Goal: Task Accomplishment & Management: Complete application form

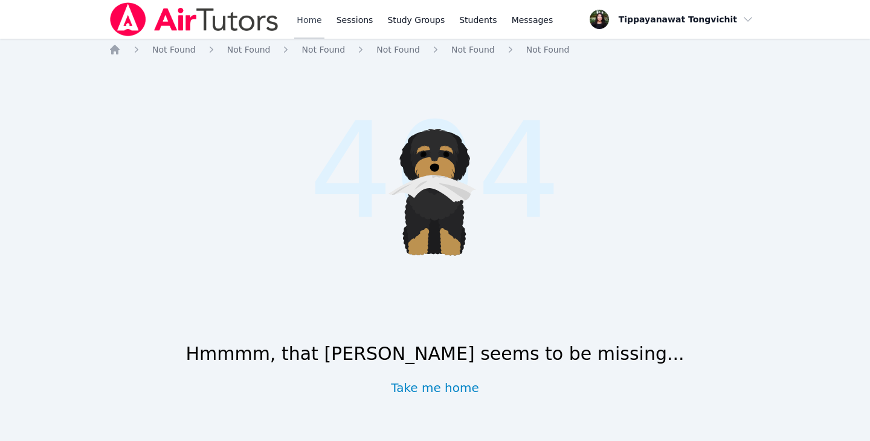
click at [299, 22] on link "Home" at bounding box center [309, 19] width 30 height 39
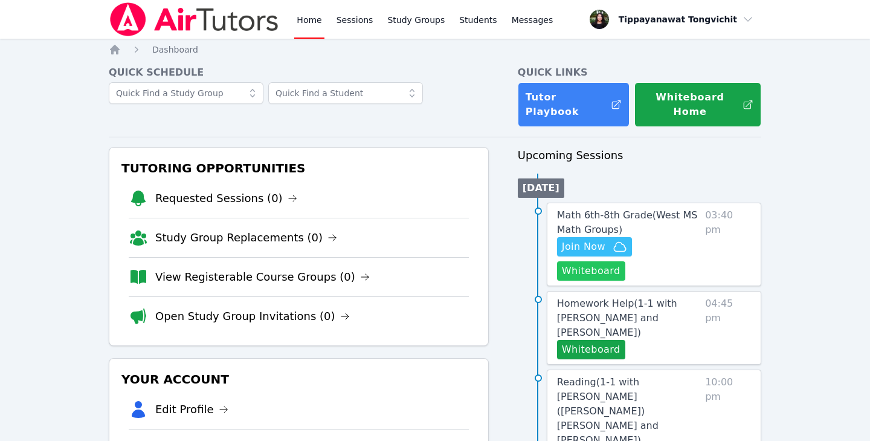
click at [626, 261] on button "Whiteboard" at bounding box center [591, 270] width 68 height 19
click at [284, 22] on div "Home Sessions Study Groups Students Messages" at bounding box center [332, 19] width 447 height 39
click at [598, 239] on span "Join Now" at bounding box center [584, 246] width 44 height 15
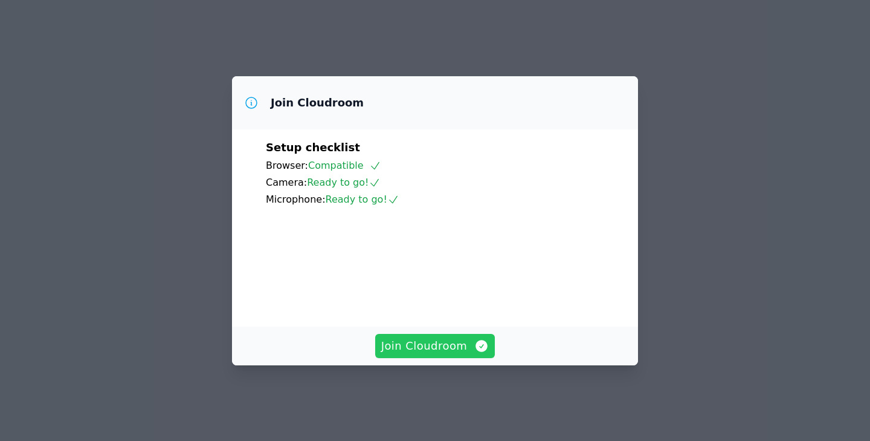
click at [414, 354] on span "Join Cloudroom" at bounding box center [435, 345] width 108 height 17
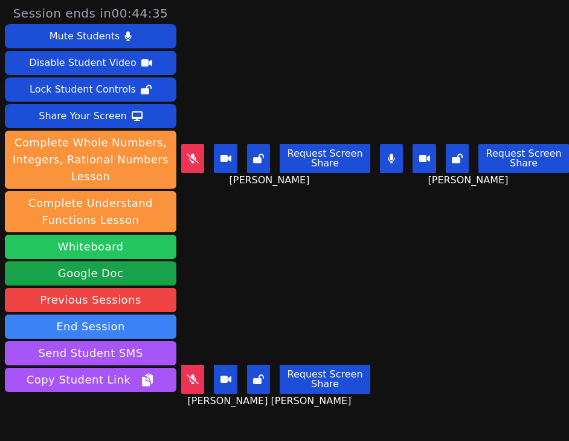
click at [73, 253] on button "Whiteboard" at bounding box center [91, 247] width 172 height 24
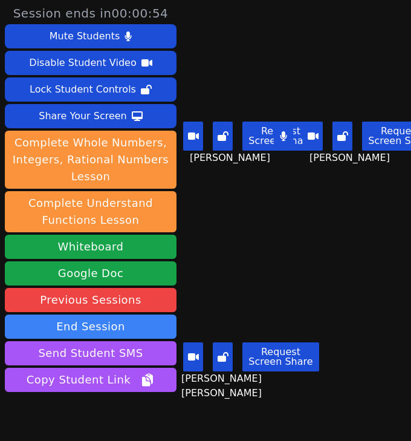
scroll to position [55, 0]
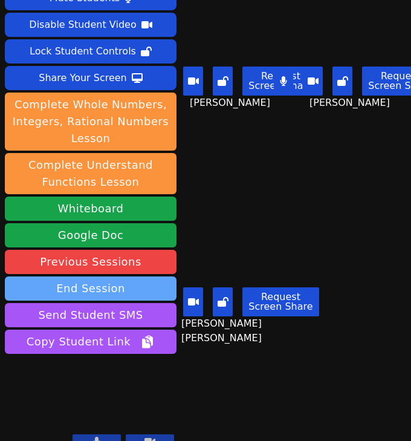
click at [116, 276] on button "End Session" at bounding box center [91, 288] width 172 height 24
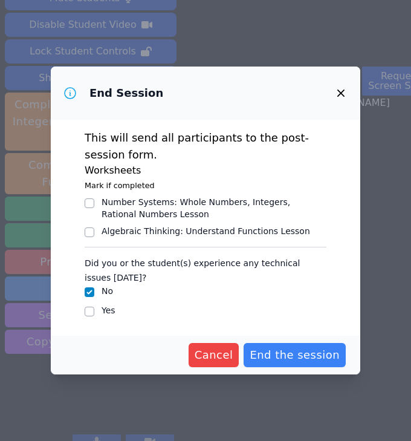
click at [339, 327] on div "This will send all participants to the post-session form. Worksheets Mark if co…" at bounding box center [205, 227] width 309 height 215
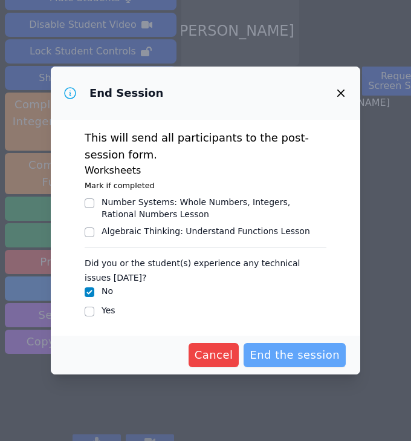
click at [327, 358] on span "End the session" at bounding box center [295, 354] width 90 height 17
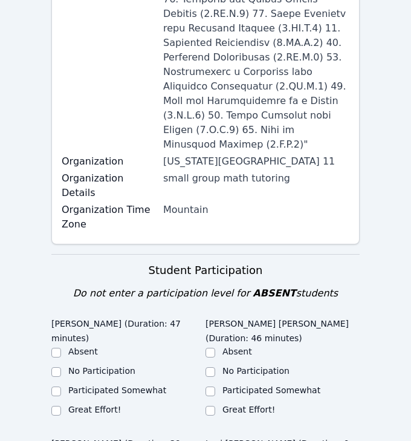
scroll to position [561, 0]
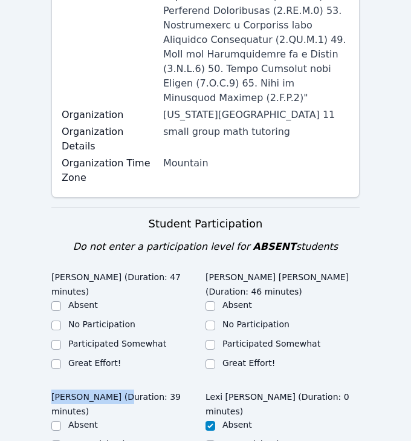
drag, startPoint x: 122, startPoint y: 311, endPoint x: 42, endPoint y: 310, distance: 80.4
copy legend "Jonteon Gonzales"
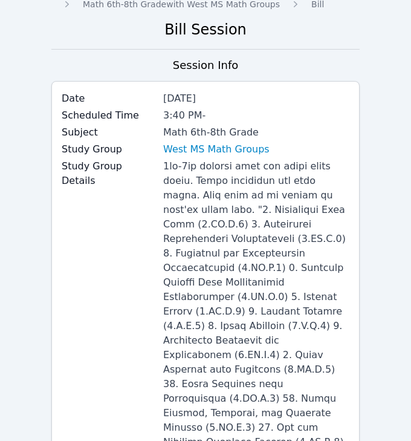
scroll to position [53, 0]
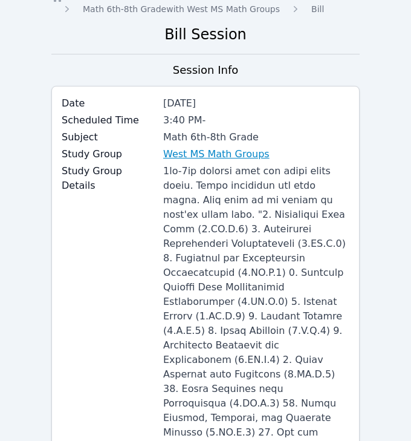
click at [194, 154] on link "West MS Math Groups" at bounding box center [216, 154] width 106 height 15
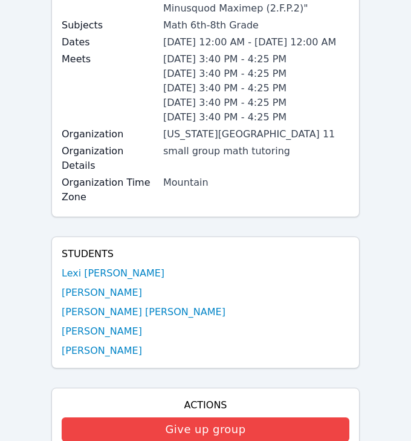
scroll to position [623, 0]
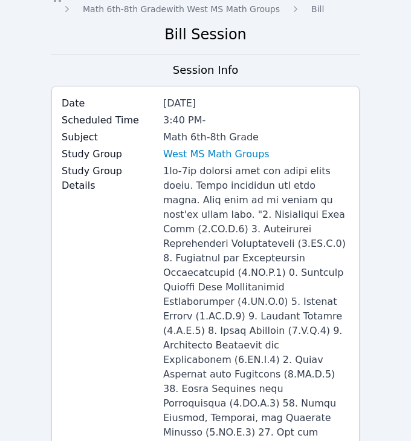
scroll to position [72, 0]
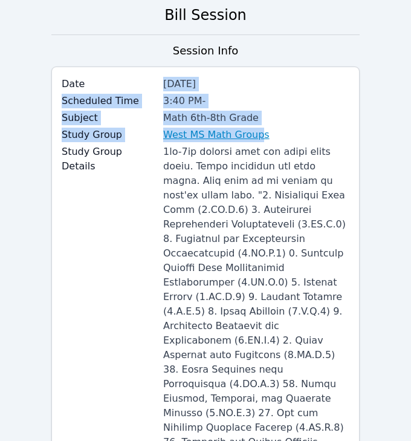
drag, startPoint x: 163, startPoint y: 77, endPoint x: 258, endPoint y: 136, distance: 111.9
click at [259, 137] on div "Date Sep 30, 2025 Scheduled Time 3:40 PM - Subject Math 6th-8th Grade Study Gro…" at bounding box center [205, 376] width 308 height 620
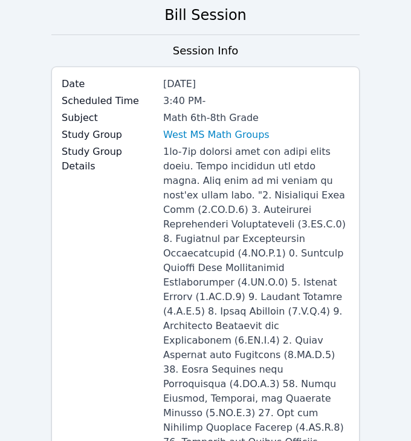
click at [278, 138] on div "West MS Math Groups" at bounding box center [256, 135] width 186 height 15
drag, startPoint x: 279, startPoint y: 138, endPoint x: 270, endPoint y: 138, distance: 9.1
click at [270, 138] on div "West MS Math Groups" at bounding box center [256, 135] width 186 height 15
click at [247, 137] on link "West MS Math Groups" at bounding box center [216, 135] width 106 height 15
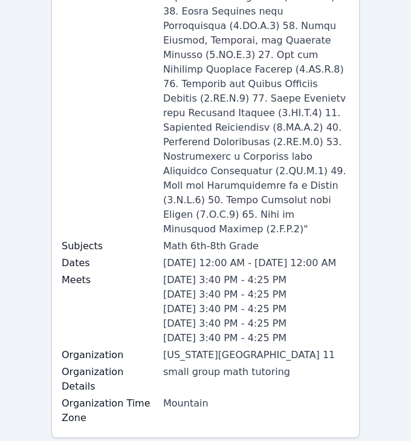
scroll to position [410, 0]
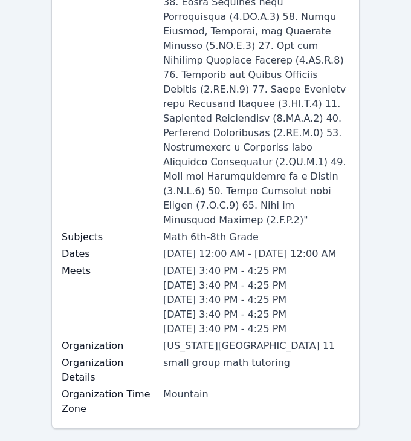
scroll to position [72, 0]
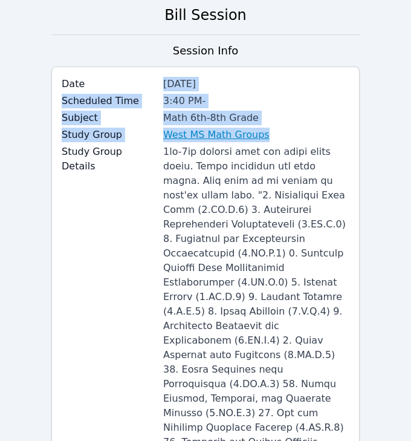
drag, startPoint x: 164, startPoint y: 77, endPoint x: 257, endPoint y: 138, distance: 111.7
click at [259, 138] on div "Date Sep 30, 2025 Scheduled Time 3:40 PM - Subject Math 6th-8th Grade Study Gro…" at bounding box center [205, 376] width 308 height 620
copy div "Sep 30, 2025 Scheduled Time 3:40 PM - Subject Math 6th-8th Grade Study Group We…"
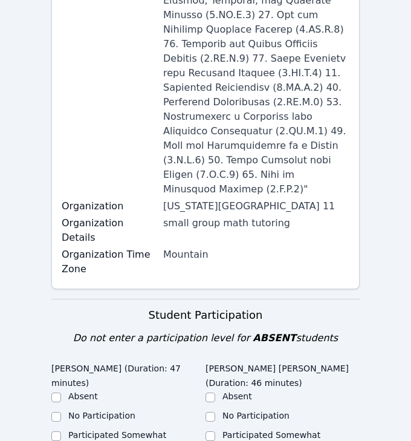
scroll to position [474, 0]
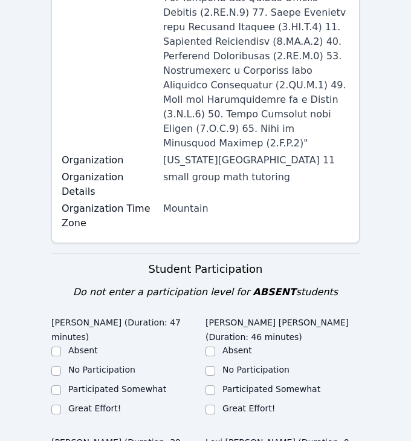
scroll to position [523, 0]
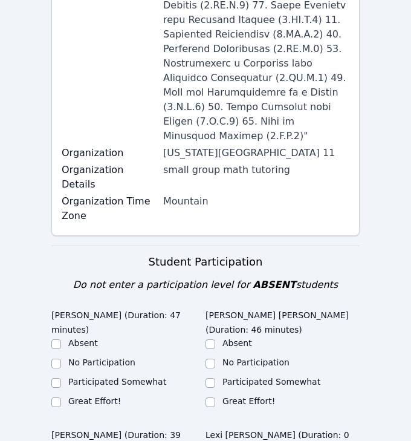
click at [80, 396] on label "Great Effort!" at bounding box center [94, 401] width 53 height 10
click at [61, 397] on input "Great Effort!" at bounding box center [56, 402] width 10 height 10
checkbox input "true"
click at [247, 396] on label "Great Effort!" at bounding box center [248, 401] width 53 height 10
click at [215, 397] on input "Great Effort!" at bounding box center [211, 402] width 10 height 10
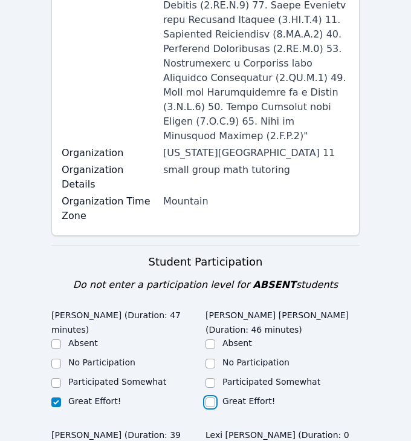
checkbox input "true"
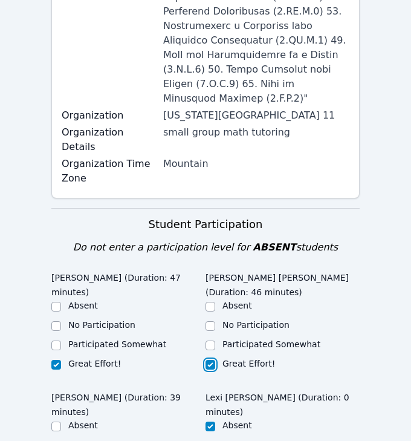
scroll to position [562, 0]
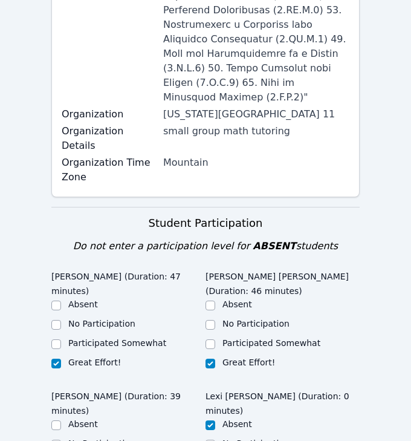
click at [88, 438] on label "No Participation" at bounding box center [101, 443] width 67 height 10
click at [61, 439] on input "No Participation" at bounding box center [56, 444] width 10 height 10
checkbox input "true"
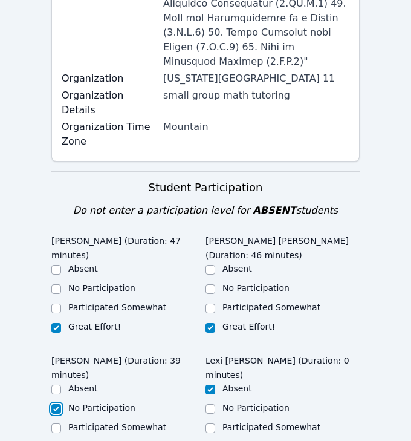
scroll to position [598, 0]
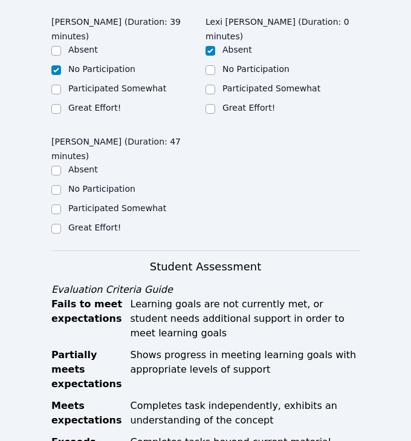
scroll to position [911, 0]
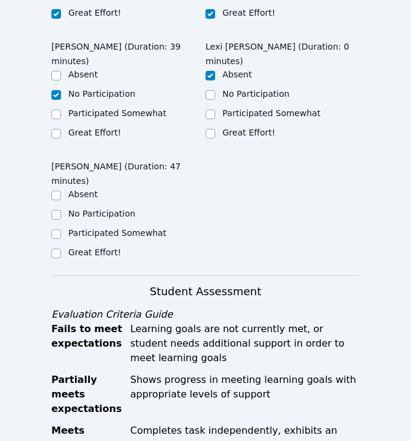
click at [94, 188] on ul "Absent No Participation Participated Somewhat Great Effort!" at bounding box center [128, 224] width 154 height 73
click at [57, 248] on input "Great Effort!" at bounding box center [56, 253] width 10 height 10
checkbox input "true"
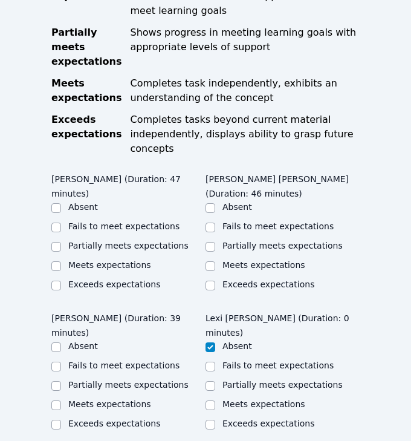
scroll to position [1263, 0]
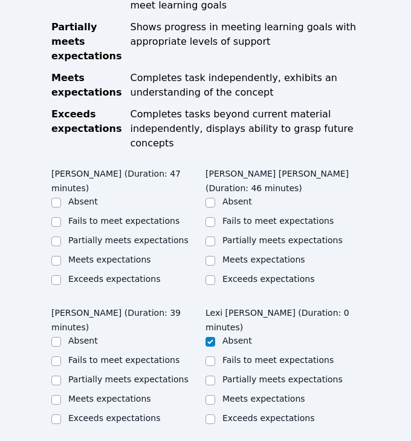
click at [115, 254] on label "Meets expectations" at bounding box center [109, 259] width 83 height 10
click at [61, 256] on input "Meets expectations" at bounding box center [56, 261] width 10 height 10
checkbox input "true"
drag, startPoint x: 115, startPoint y: 129, endPoint x: 141, endPoint y: 152, distance: 35.1
click at [145, 195] on ul "Absent Fails to meet expectations Partially meets expectations Meets expectatio…" at bounding box center [128, 241] width 154 height 92
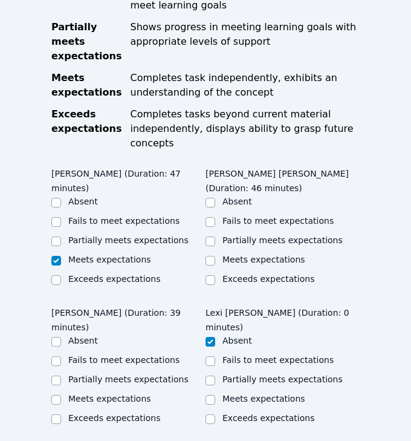
click at [177, 273] on div "Exceeds expectations" at bounding box center [128, 280] width 154 height 15
drag, startPoint x: 206, startPoint y: 170, endPoint x: 181, endPoint y: 170, distance: 25.4
click at [198, 170] on div "Isaiah Bittings (Duration: 47 minutes) Absent Fails to meet expectations Partia…" at bounding box center [205, 371] width 308 height 417
drag, startPoint x: 220, startPoint y: 170, endPoint x: 175, endPoint y: 170, distance: 44.7
click at [218, 273] on div "Exceeds expectations" at bounding box center [283, 280] width 154 height 15
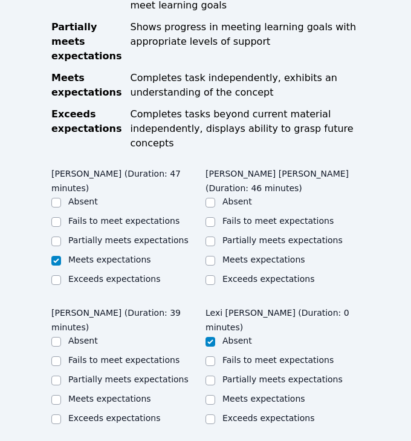
drag, startPoint x: 245, startPoint y: 170, endPoint x: 214, endPoint y: 170, distance: 30.8
click at [239, 273] on div "Exceeds expectations" at bounding box center [283, 280] width 154 height 15
click at [247, 273] on div "Exceeds expectations" at bounding box center [283, 280] width 154 height 15
click at [241, 273] on div "Exceeds expectations" at bounding box center [283, 280] width 154 height 15
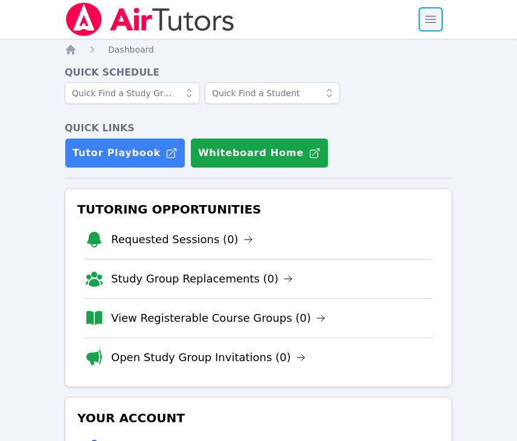
click at [410, 22] on span "button" at bounding box center [431, 19] width 27 height 27
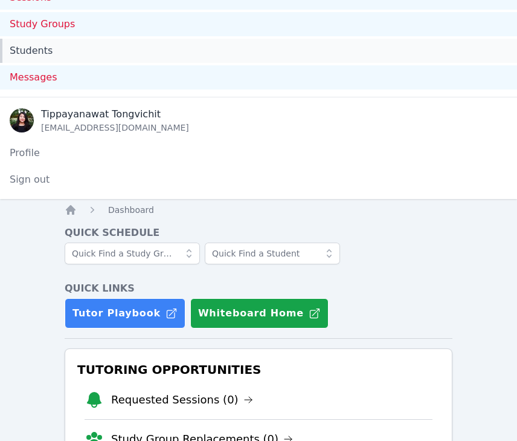
scroll to position [79, 0]
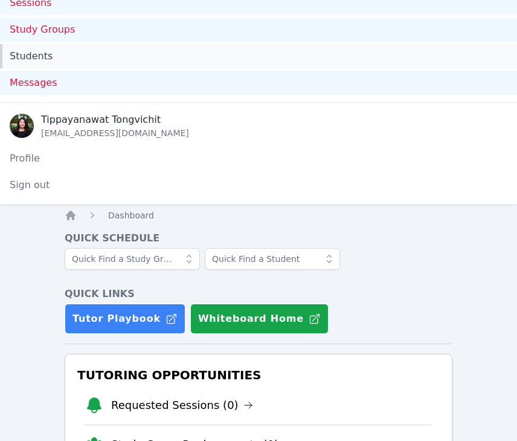
click at [52, 57] on link "Students" at bounding box center [258, 56] width 517 height 24
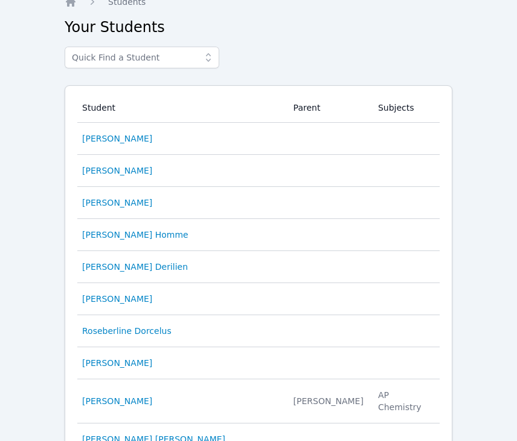
scroll to position [338, 0]
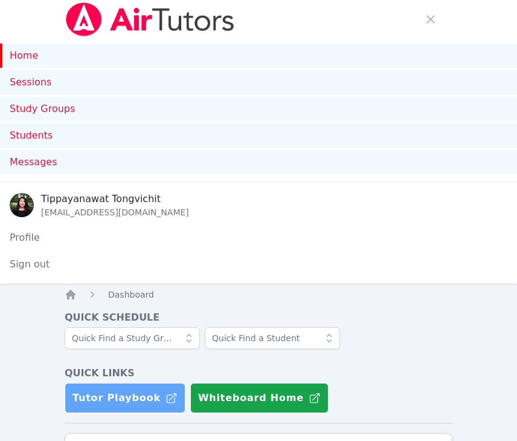
click at [111, 387] on link "Tutor Playbook" at bounding box center [125, 398] width 121 height 30
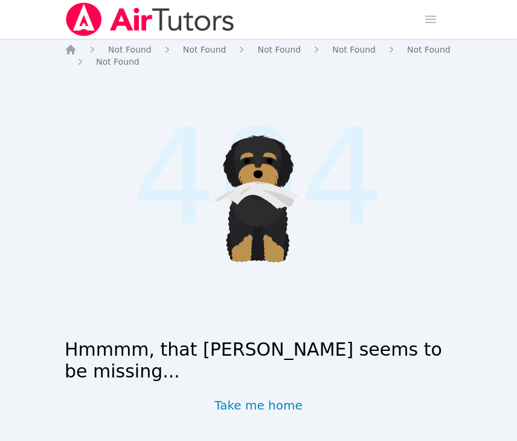
click at [176, 10] on img at bounding box center [150, 19] width 171 height 34
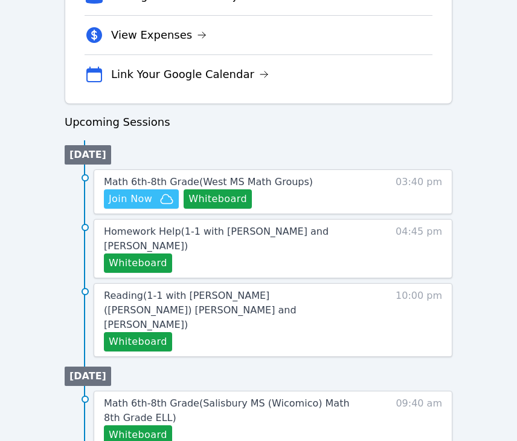
scroll to position [510, 0]
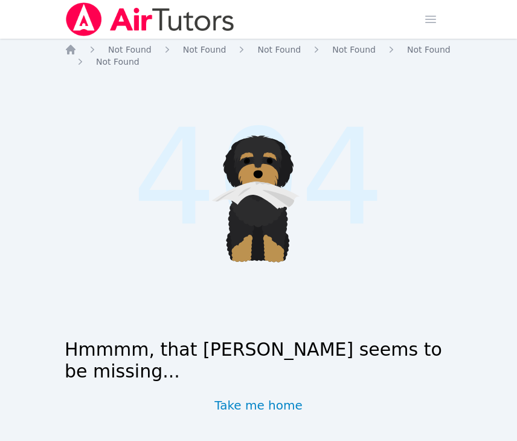
click at [166, 29] on img at bounding box center [150, 19] width 171 height 34
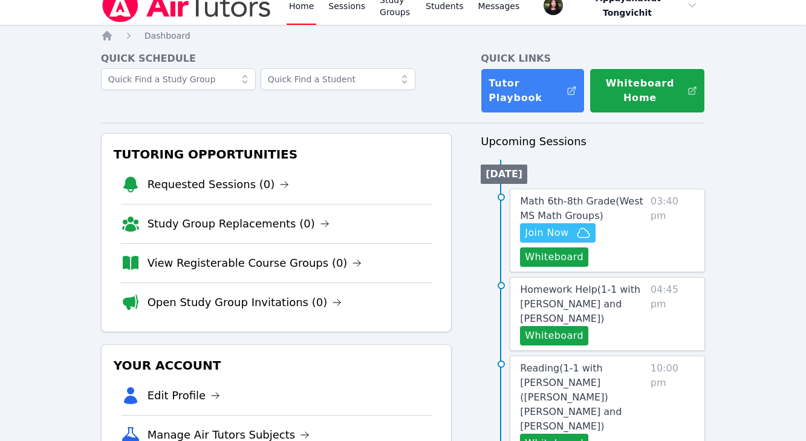
scroll to position [13, 0]
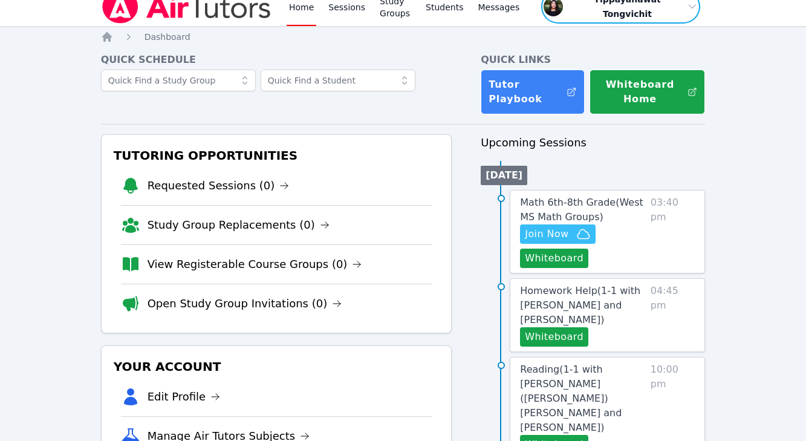
click at [517, 7] on span "button" at bounding box center [620, 7] width 161 height 36
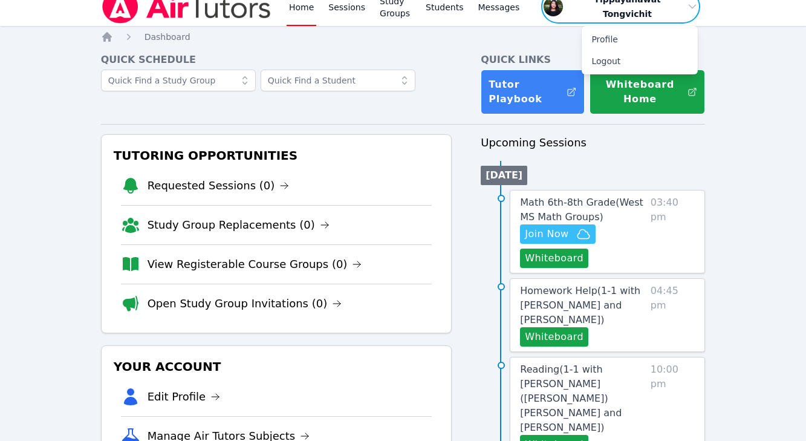
click at [517, 10] on span "button" at bounding box center [620, 7] width 161 height 36
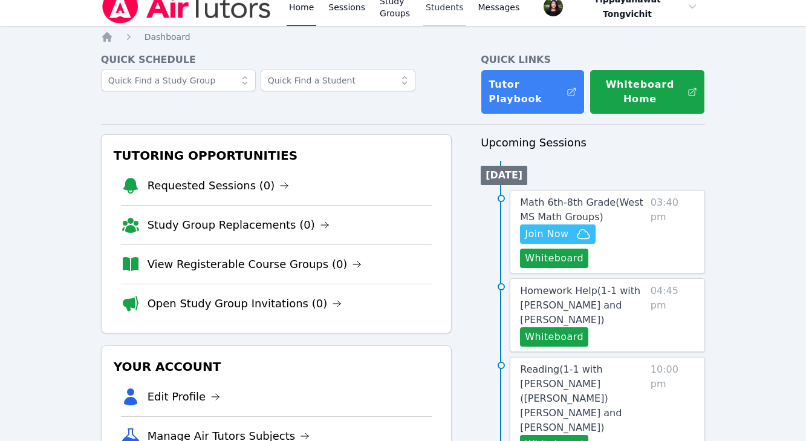
click at [447, 11] on link "Students" at bounding box center [444, 6] width 42 height 39
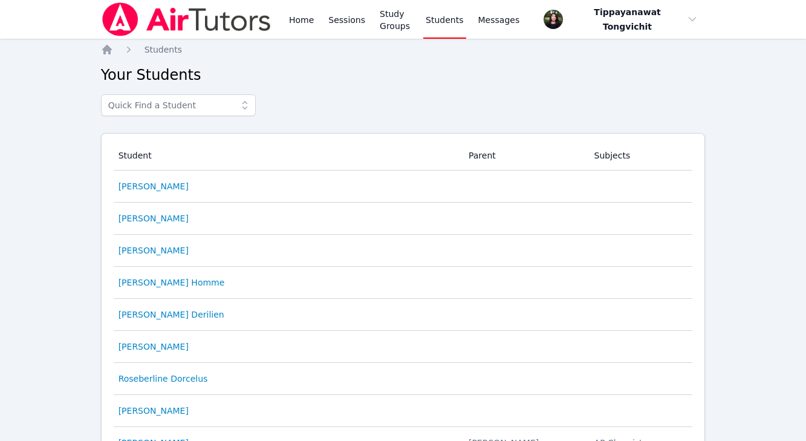
click at [140, 16] on img at bounding box center [186, 19] width 171 height 34
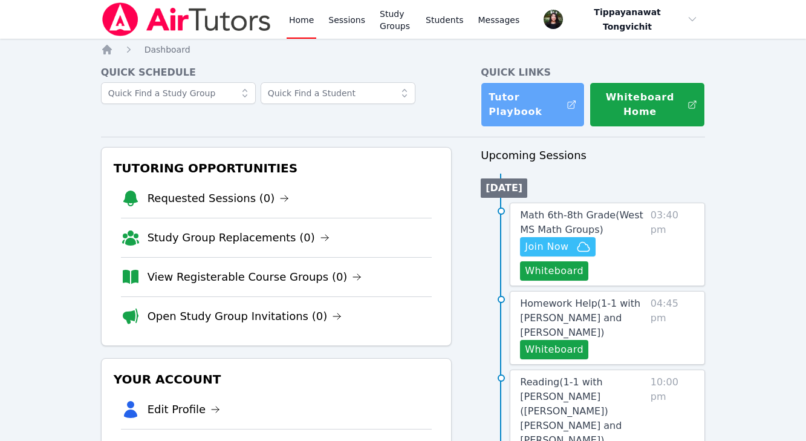
click at [517, 111] on link "Tutor Playbook" at bounding box center [532, 104] width 103 height 45
click at [517, 99] on link "Tutor Playbook" at bounding box center [532, 104] width 103 height 45
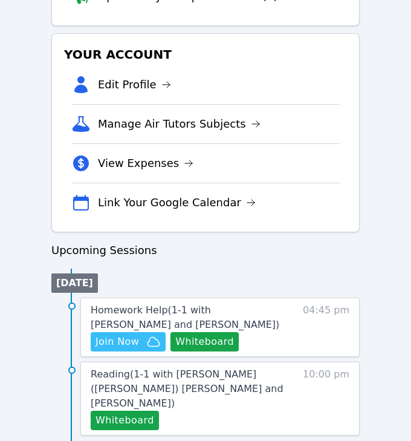
scroll to position [460, 0]
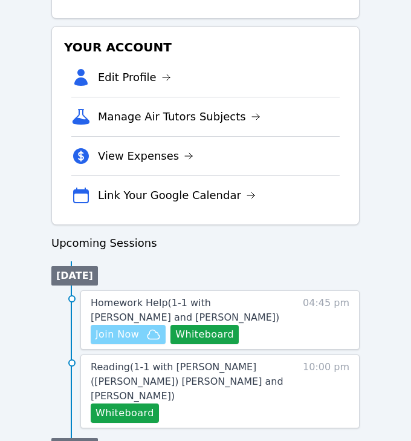
click at [147, 332] on icon "button" at bounding box center [153, 334] width 15 height 15
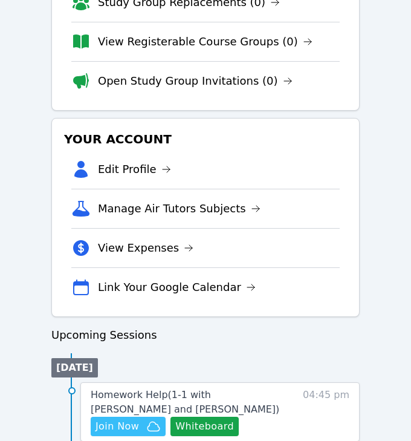
scroll to position [0, 0]
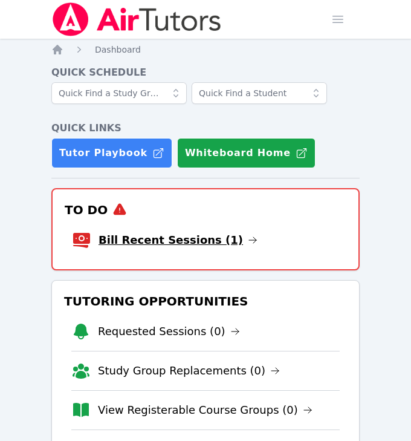
click at [132, 239] on link "Bill Recent Sessions (1)" at bounding box center [178, 240] width 159 height 17
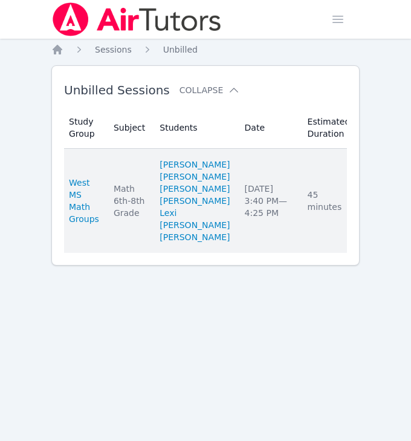
click at [364, 210] on link "Complete" at bounding box center [393, 200] width 58 height 19
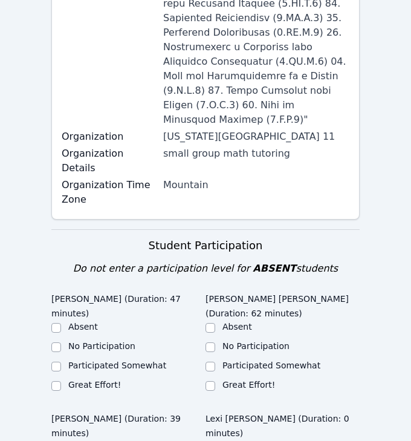
scroll to position [542, 0]
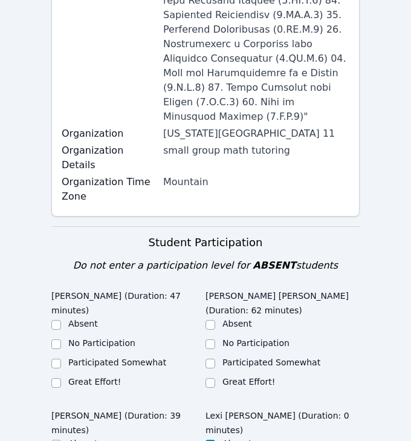
click at [82, 375] on div "Great Effort!" at bounding box center [128, 382] width 154 height 15
click at [216, 375] on div "Great Effort!" at bounding box center [283, 382] width 154 height 15
click at [210, 378] on input "Great Effort!" at bounding box center [211, 383] width 10 height 10
checkbox input "true"
click at [91, 377] on label "Great Effort!" at bounding box center [94, 382] width 53 height 10
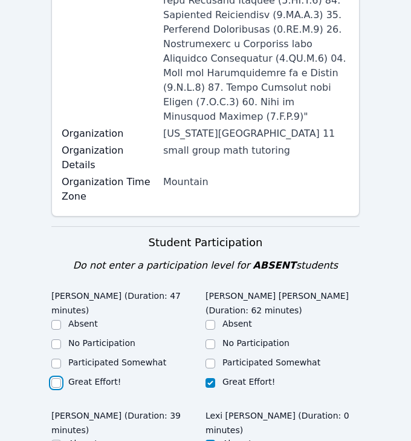
click at [61, 378] on input "Great Effort!" at bounding box center [56, 383] width 10 height 10
checkbox input "true"
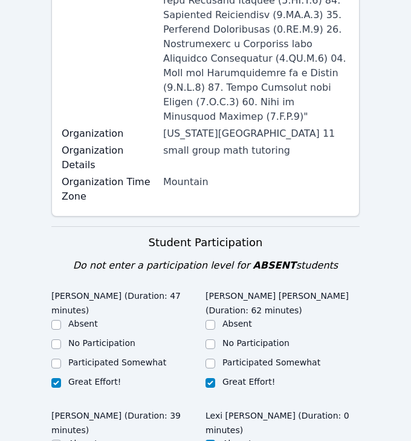
checkbox input "true"
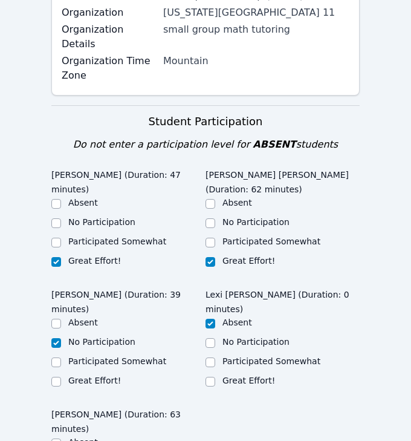
checkbox input "true"
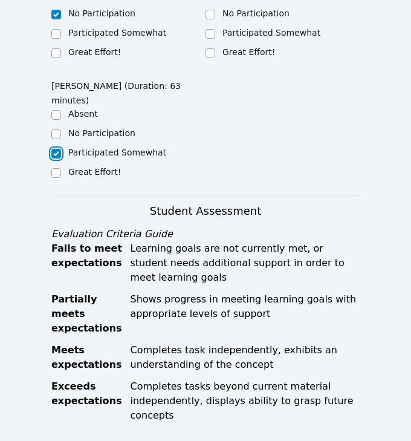
scroll to position [992, 0]
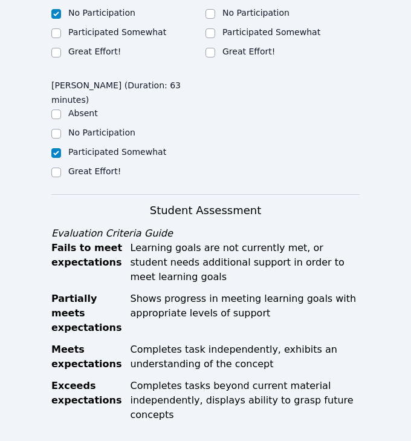
checkbox input "true"
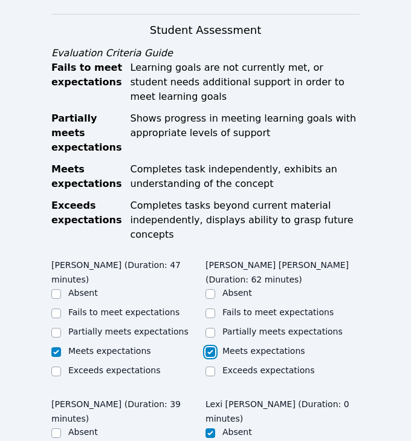
scroll to position [1243, 0]
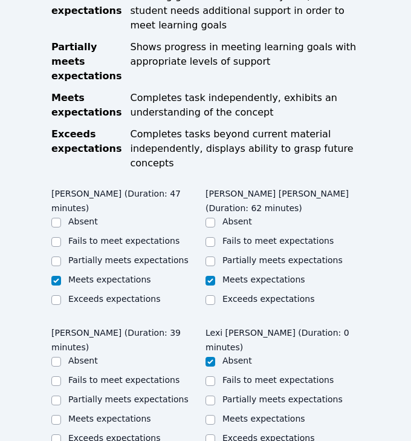
click at [84, 355] on label "Absent" at bounding box center [83, 360] width 30 height 10
click at [61, 357] on input "Absent" at bounding box center [56, 362] width 10 height 10
checkbox input "true"
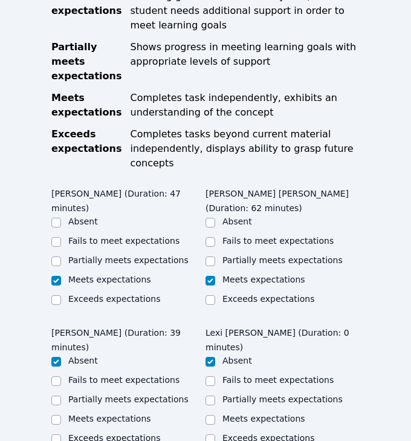
checkbox input "true"
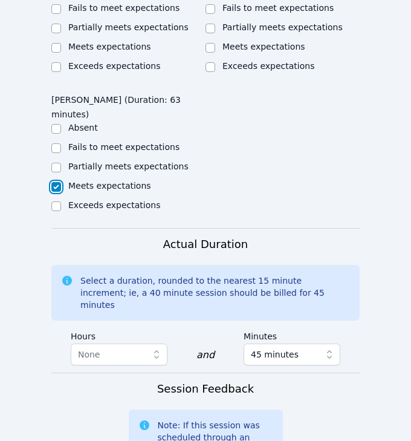
scroll to position [1628, 0]
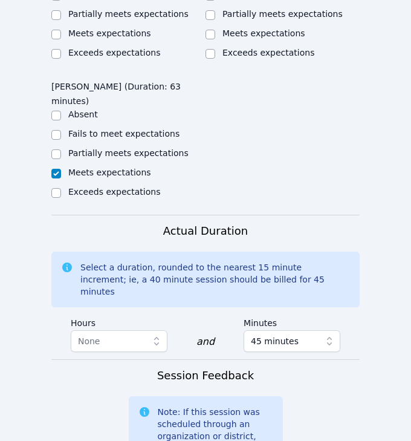
type textarea "Today Jonteon did not participate again and was using the computer to do other …"
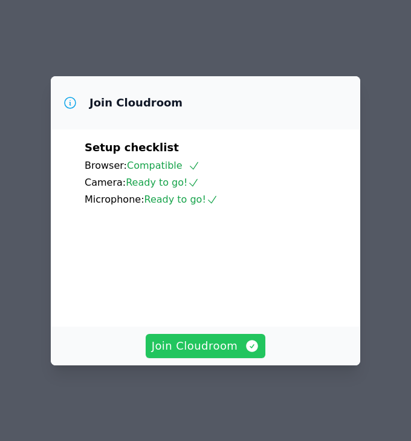
click at [179, 348] on span "Join Cloudroom" at bounding box center [206, 345] width 108 height 17
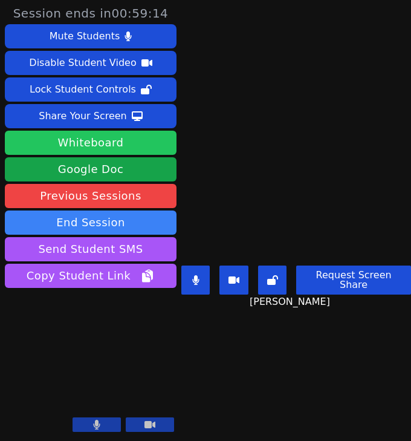
click at [85, 152] on button "Whiteboard" at bounding box center [91, 143] width 172 height 24
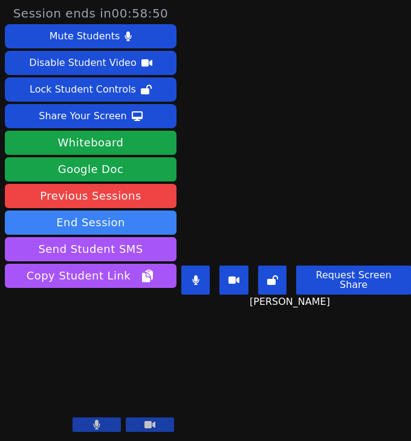
click at [380, 279] on button "Request Screen Share" at bounding box center [353, 279] width 115 height 29
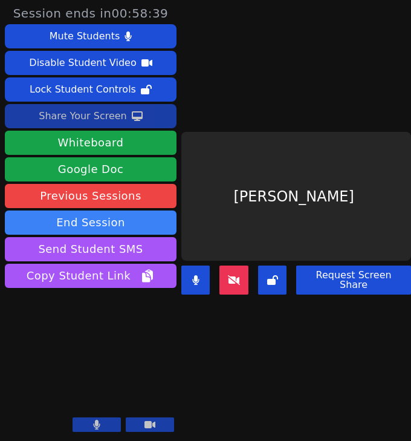
click at [114, 118] on div "Share Your Screen" at bounding box center [83, 115] width 88 height 19
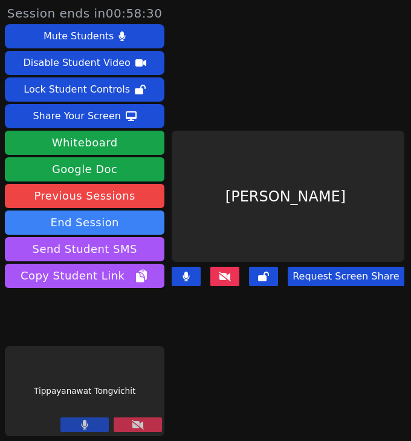
click at [308, 348] on main "[PERSON_NAME] Request Screen Share" at bounding box center [287, 220] width 237 height 441
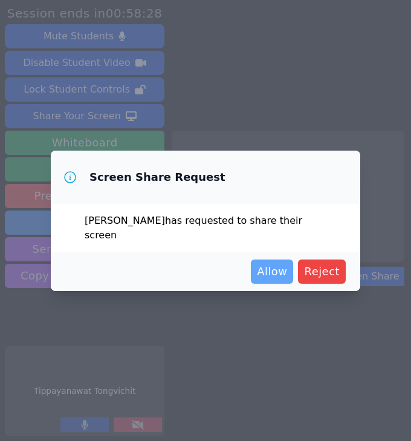
click at [277, 264] on span "Allow" at bounding box center [272, 271] width 30 height 17
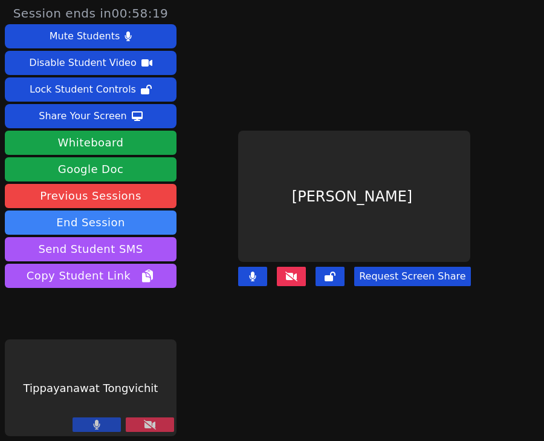
click at [151, 425] on icon at bounding box center [150, 424] width 12 height 10
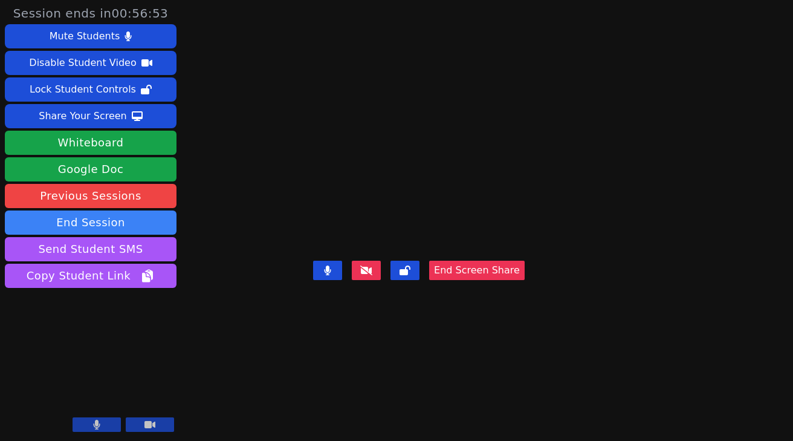
click at [410, 120] on main "Rotem Friedman End Screen Share" at bounding box center [487, 220] width 348 height 441
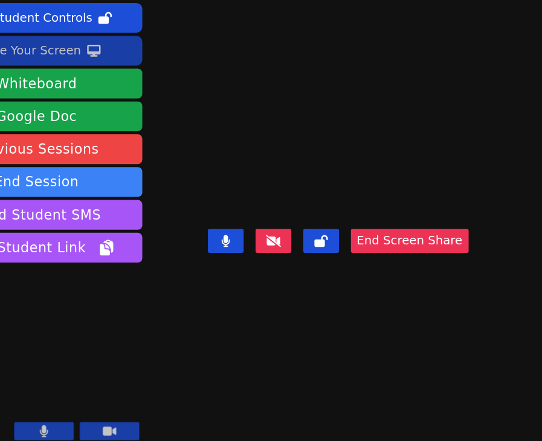
click at [92, 118] on div "Share Your Screen" at bounding box center [83, 115] width 88 height 19
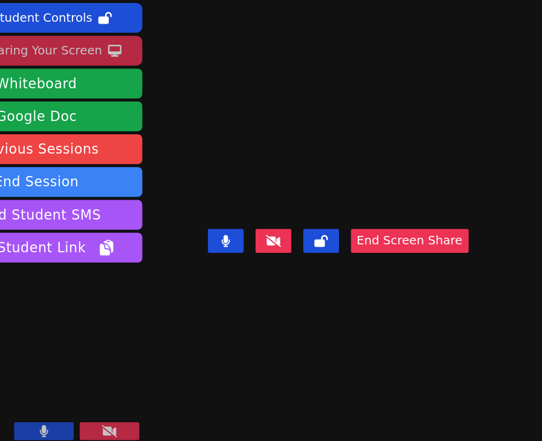
click at [120, 118] on div "Stop Sharing Your Screen" at bounding box center [83, 115] width 122 height 19
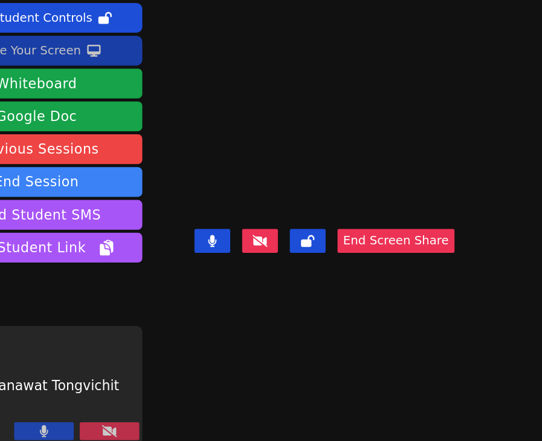
click at [314, 249] on video at bounding box center [323, 196] width 181 height 119
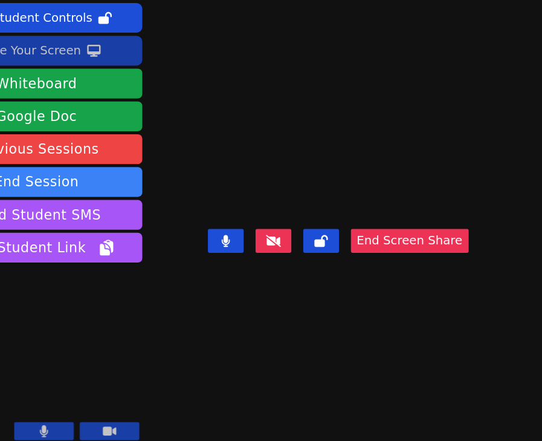
click at [410, 187] on video at bounding box center [335, 196] width 181 height 119
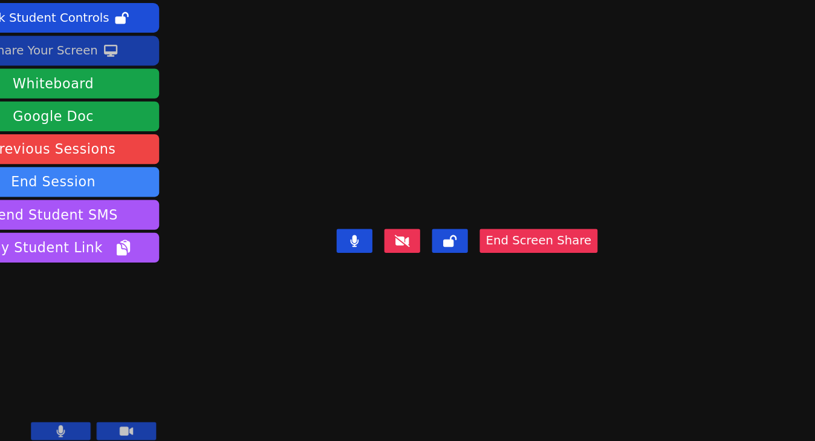
click at [410, 151] on video at bounding box center [425, 196] width 181 height 119
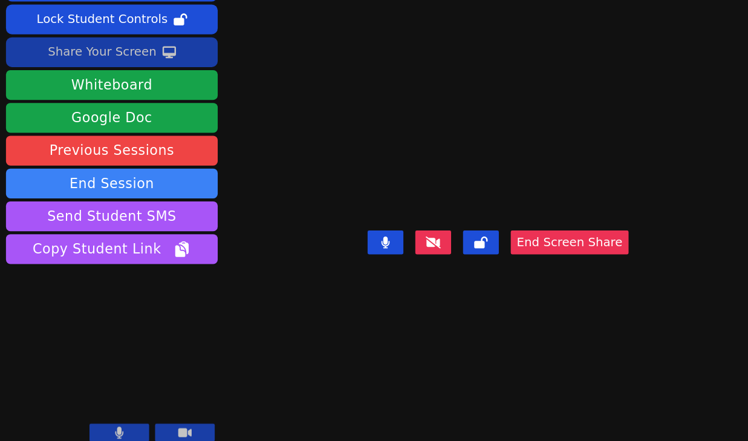
click at [410, 179] on video at bounding box center [403, 196] width 181 height 119
click at [410, 243] on video at bounding box center [403, 196] width 181 height 119
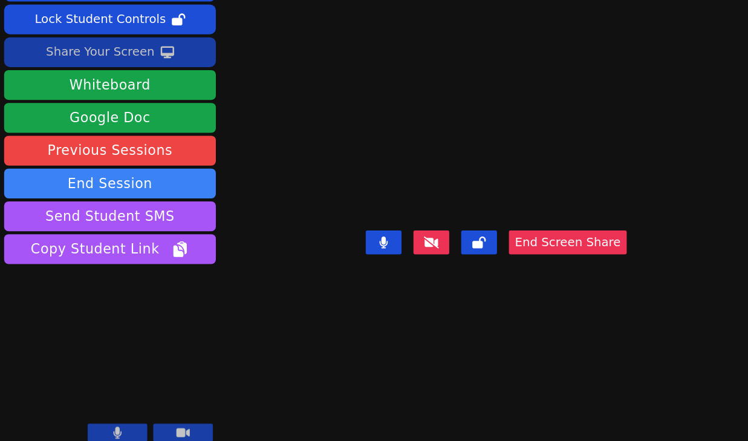
click at [410, 214] on video at bounding box center [403, 196] width 181 height 119
click at [410, 210] on video at bounding box center [403, 196] width 181 height 119
click at [410, 217] on video at bounding box center [403, 196] width 181 height 119
click at [410, 219] on video at bounding box center [403, 196] width 181 height 119
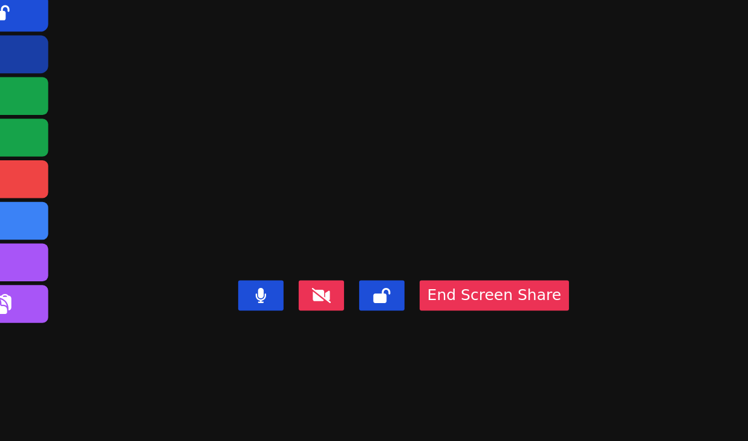
click at [410, 181] on video at bounding box center [403, 196] width 181 height 119
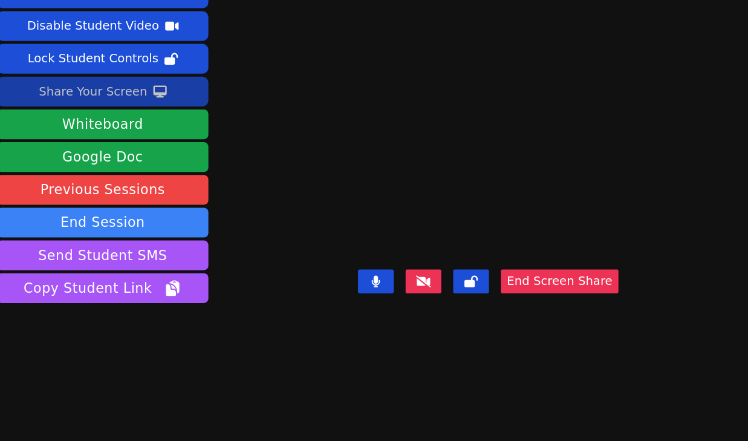
click at [410, 256] on video at bounding box center [403, 196] width 181 height 119
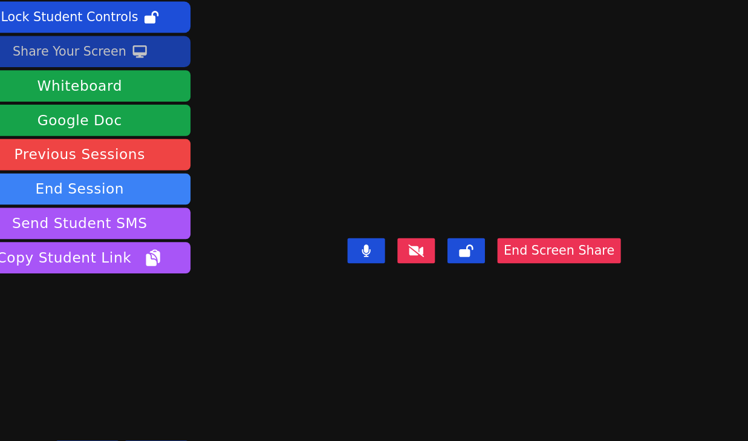
click at [410, 256] on video at bounding box center [403, 196] width 181 height 119
click at [410, 179] on video at bounding box center [403, 196] width 181 height 119
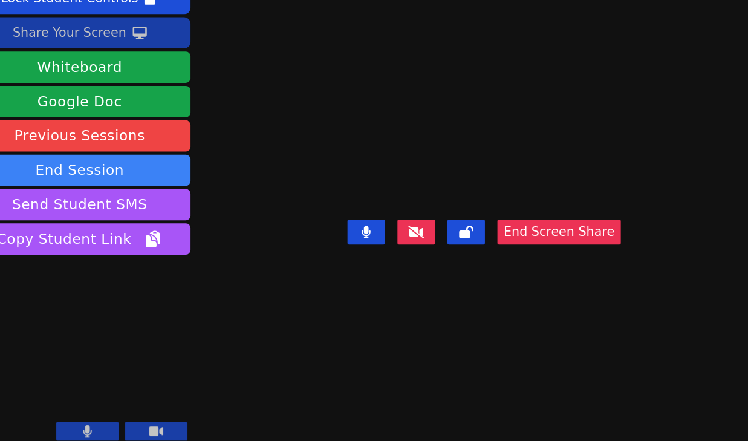
click at [410, 227] on video at bounding box center [403, 196] width 181 height 119
click at [410, 224] on video at bounding box center [403, 196] width 181 height 119
click at [366, 232] on video at bounding box center [403, 196] width 181 height 119
click at [387, 235] on video at bounding box center [403, 196] width 181 height 119
click at [373, 239] on video at bounding box center [403, 196] width 181 height 119
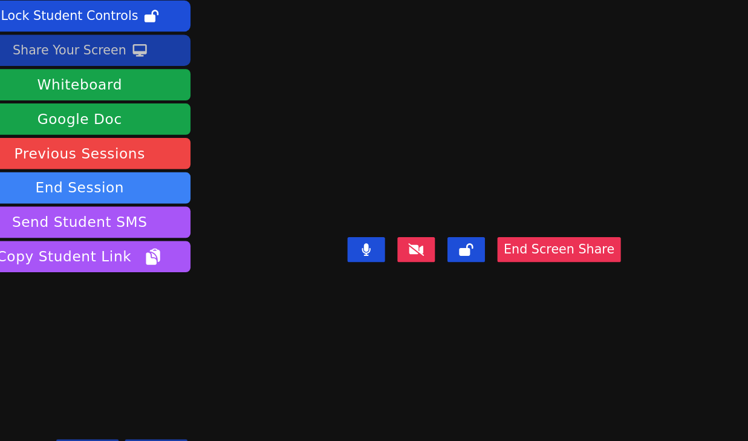
click at [410, 245] on video at bounding box center [403, 196] width 181 height 119
click at [382, 241] on video at bounding box center [403, 196] width 181 height 119
click at [410, 237] on video at bounding box center [403, 196] width 181 height 119
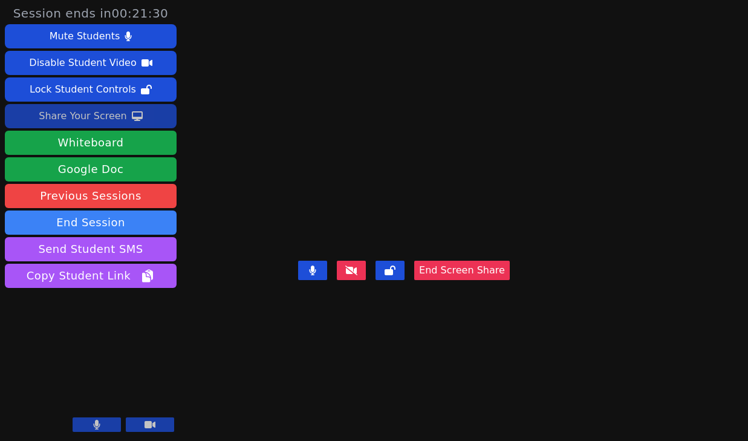
click at [410, 256] on video at bounding box center [403, 196] width 181 height 119
click at [410, 185] on video at bounding box center [403, 196] width 181 height 119
click at [410, 256] on video at bounding box center [403, 196] width 181 height 119
click at [410, 232] on video at bounding box center [403, 196] width 181 height 119
click at [410, 228] on video at bounding box center [403, 196] width 181 height 119
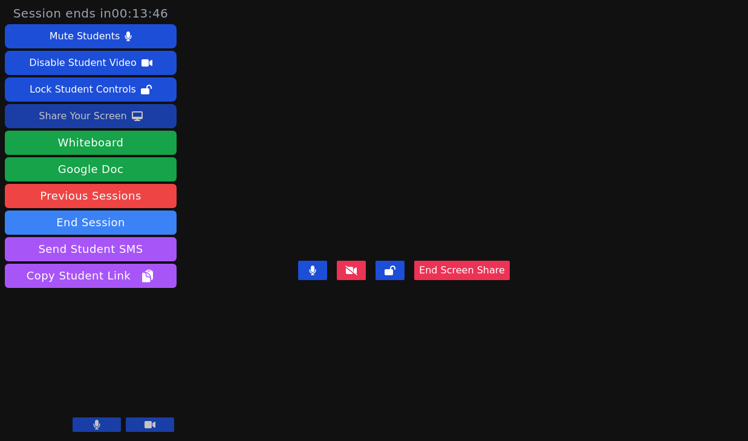
click at [410, 163] on video at bounding box center [403, 196] width 181 height 119
click at [410, 240] on video at bounding box center [403, 196] width 181 height 119
click at [410, 222] on video at bounding box center [403, 196] width 181 height 119
click at [410, 227] on video at bounding box center [403, 196] width 181 height 119
click at [410, 224] on video at bounding box center [403, 196] width 181 height 119
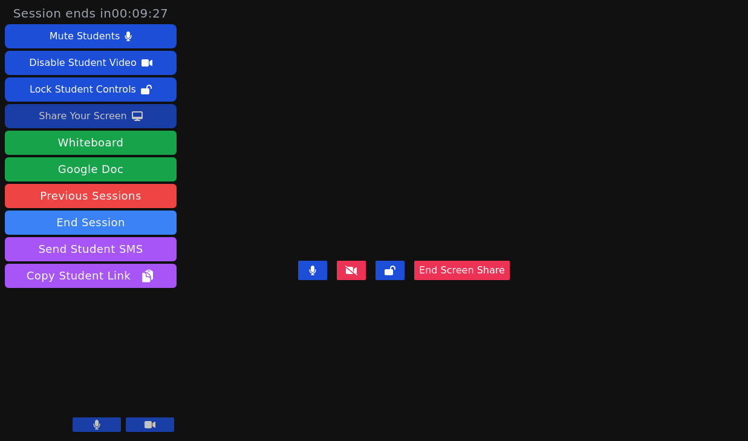
click at [410, 241] on video at bounding box center [403, 196] width 181 height 119
click at [410, 232] on video at bounding box center [403, 196] width 181 height 119
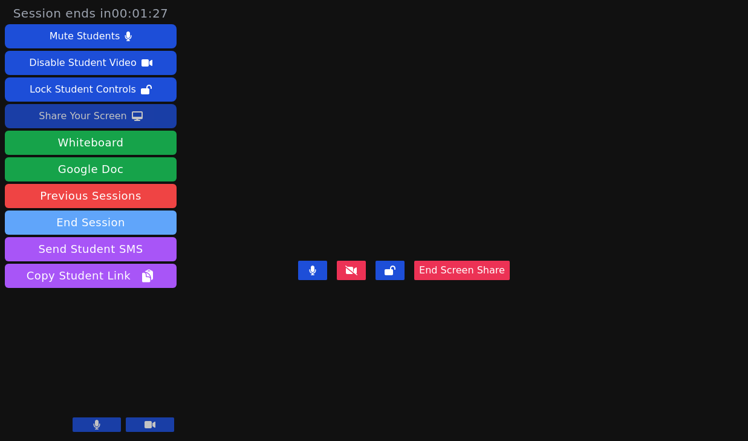
click at [105, 225] on button "End Session" at bounding box center [91, 222] width 172 height 24
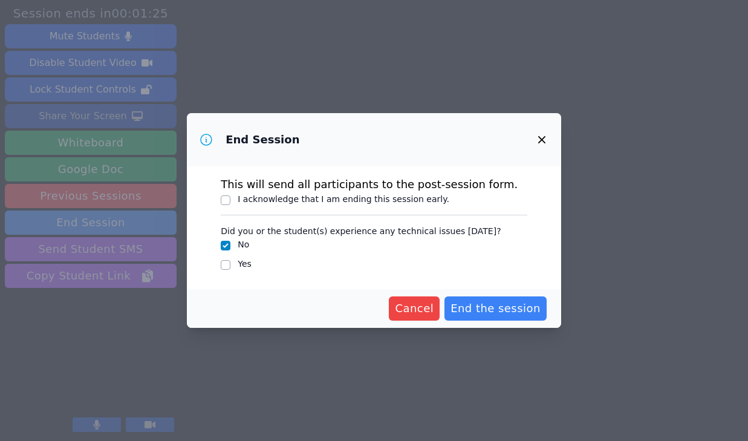
click at [410, 138] on icon "button" at bounding box center [541, 139] width 15 height 15
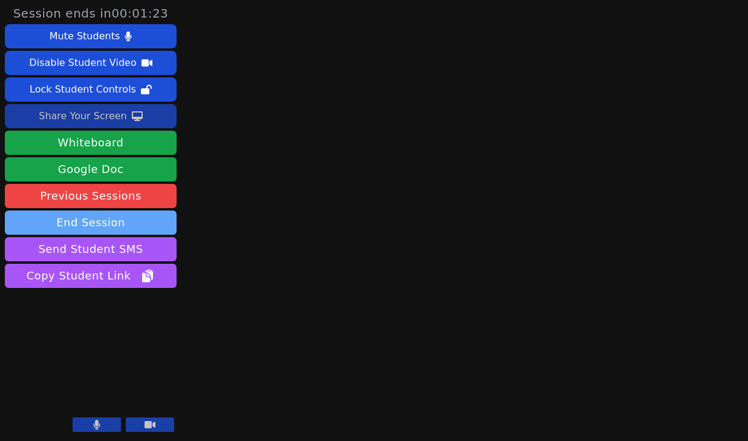
click at [91, 225] on button "End Session" at bounding box center [91, 222] width 172 height 24
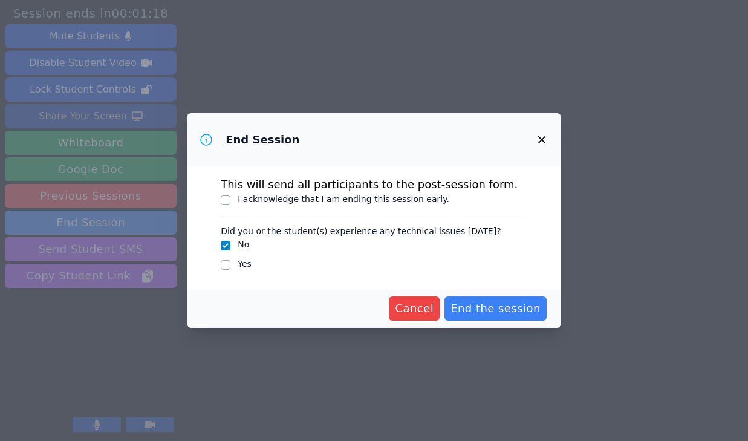
click at [410, 325] on div "Cancel End the session" at bounding box center [374, 308] width 374 height 39
click at [410, 318] on button "Cancel" at bounding box center [414, 308] width 51 height 24
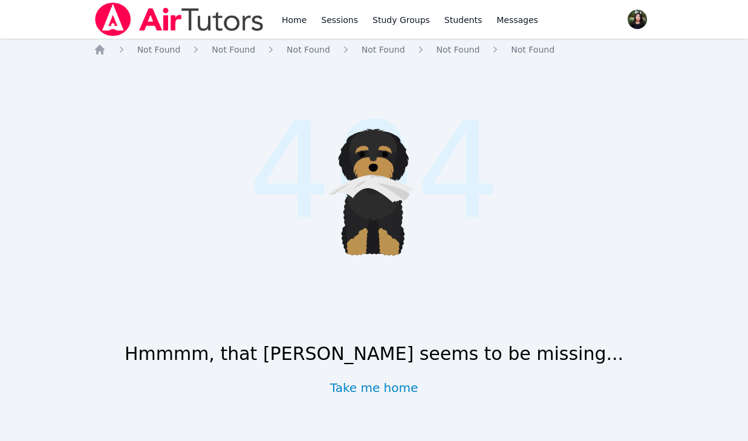
click at [183, 20] on img at bounding box center [179, 19] width 171 height 34
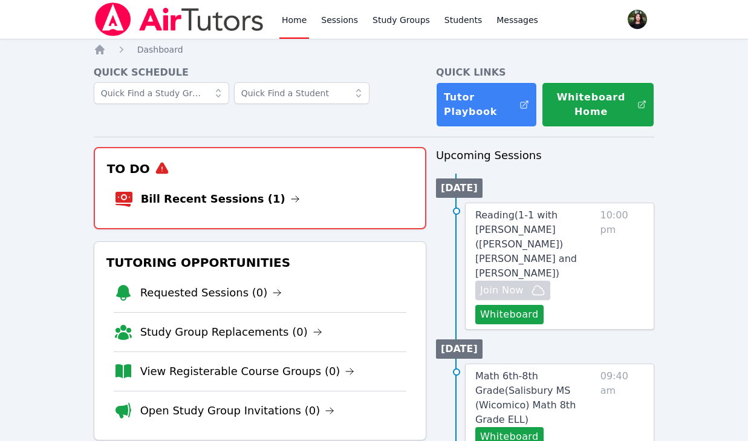
click at [233, 206] on link "Bill Recent Sessions (1)" at bounding box center [220, 198] width 159 height 17
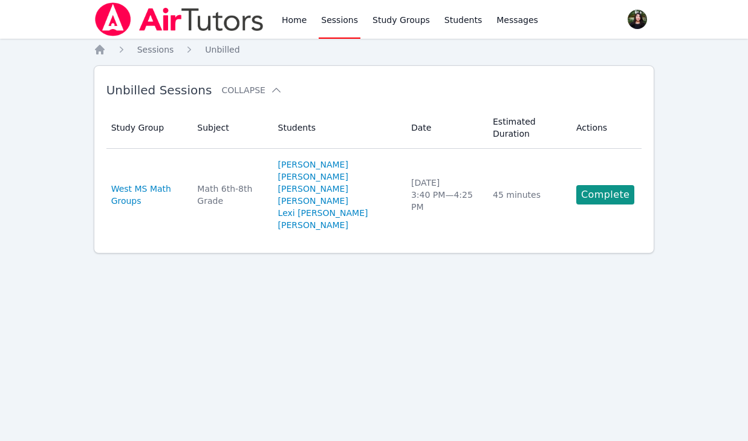
click at [613, 166] on td "Actions Complete" at bounding box center [605, 195] width 73 height 92
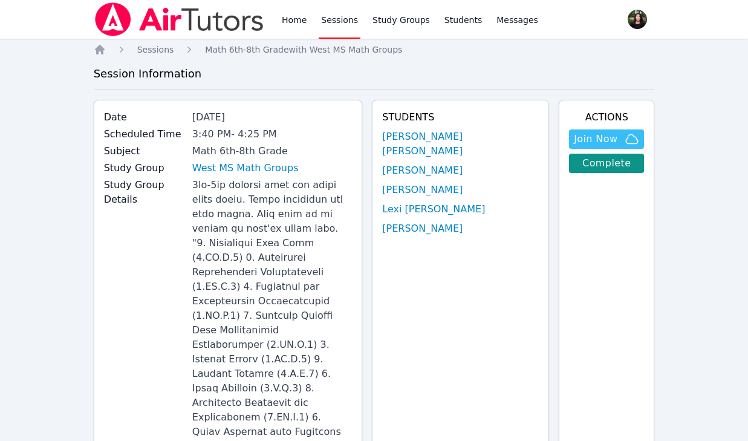
click at [164, 8] on img at bounding box center [179, 19] width 171 height 34
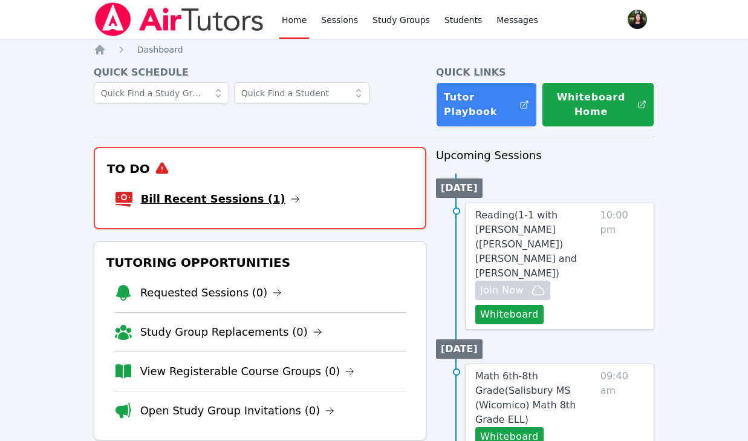
click at [225, 202] on link "Bill Recent Sessions (1)" at bounding box center [220, 198] width 159 height 17
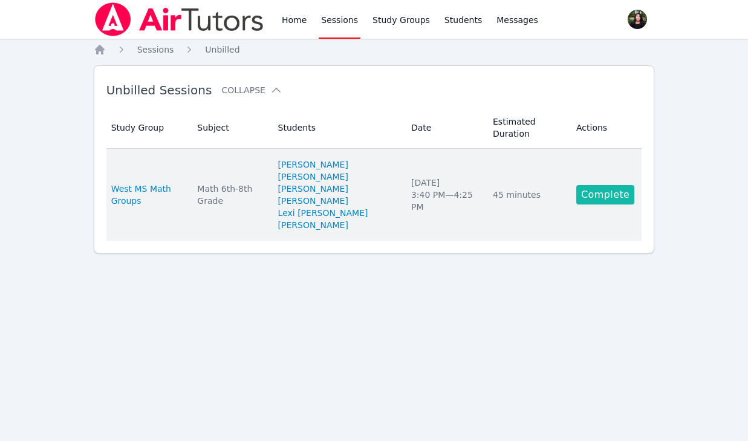
click at [601, 185] on link "Complete" at bounding box center [605, 194] width 58 height 19
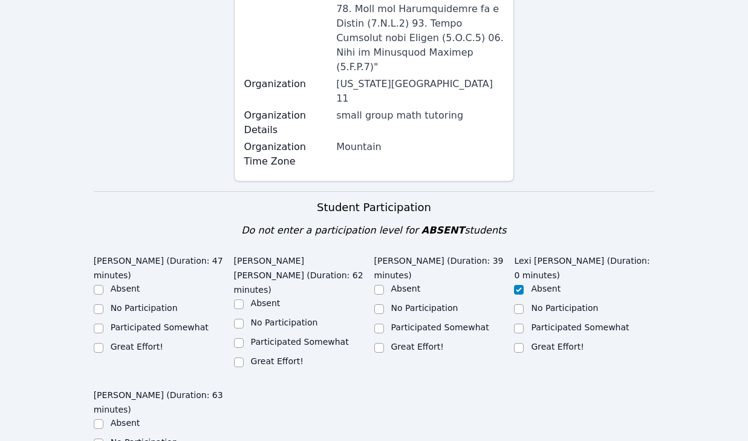
scroll to position [661, 0]
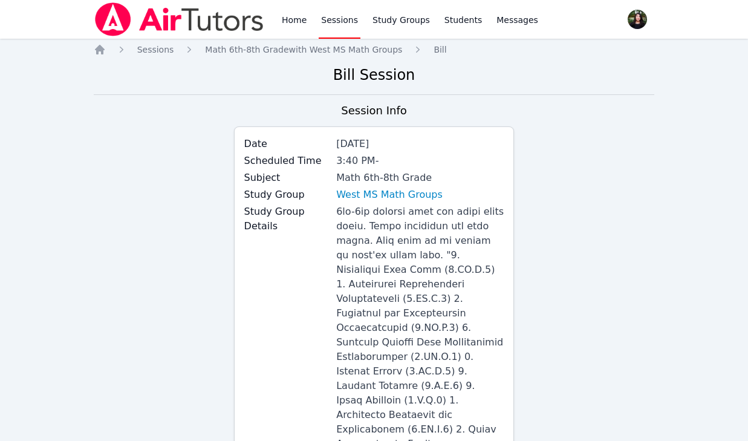
click at [148, 35] on img at bounding box center [179, 19] width 171 height 34
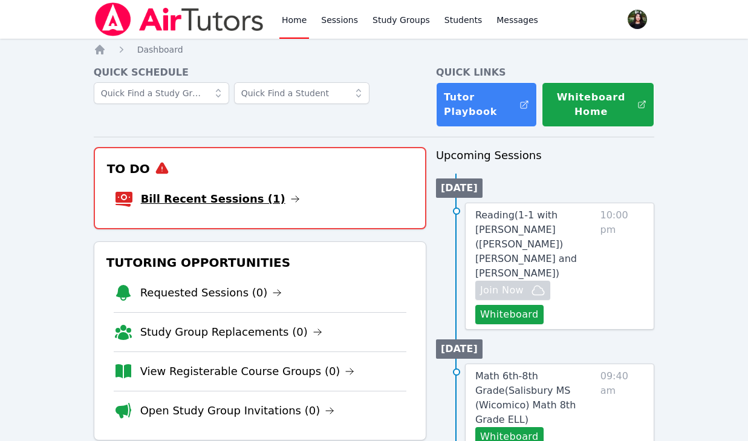
click at [238, 202] on link "Bill Recent Sessions (1)" at bounding box center [220, 198] width 159 height 17
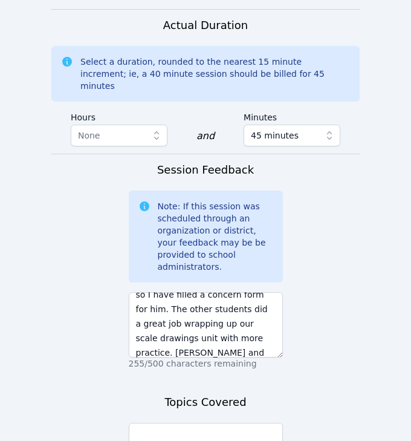
scroll to position [1850, 0]
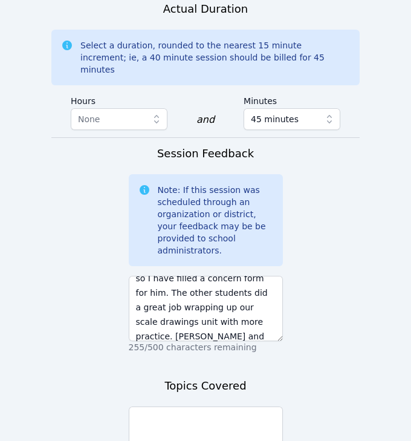
click at [206, 276] on textarea "[DATE] [PERSON_NAME] did not participate again and was using the computer to do…" at bounding box center [206, 308] width 154 height 65
click at [209, 276] on textarea "[DATE] [PERSON_NAME] did not participate again and was using the computer to do…" at bounding box center [206, 308] width 154 height 65
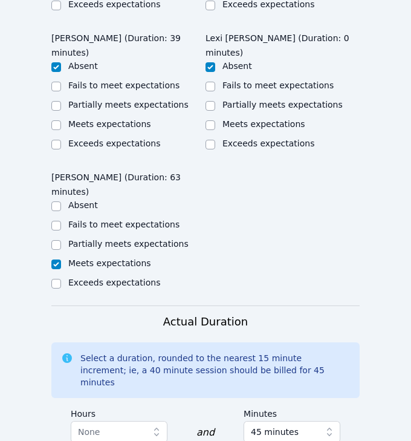
scroll to position [1725, 0]
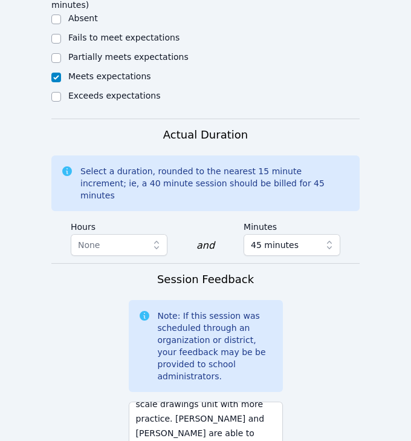
type textarea "[DATE] [PERSON_NAME] did not participate again and was using the computer to do…"
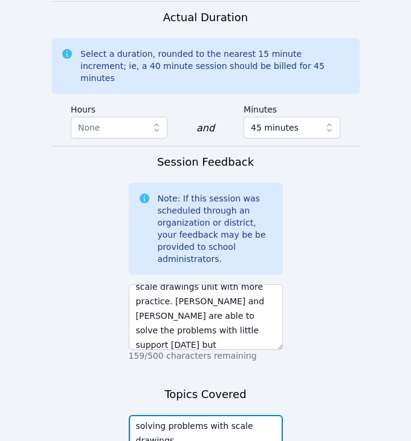
type textarea "solving problems with scale drawings"
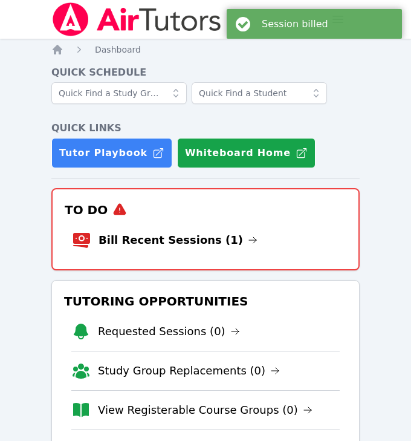
click at [150, 266] on div "To Do Bill Recent Sessions (1)" at bounding box center [205, 229] width 308 height 82
click at [150, 238] on link "Bill Recent Sessions (1)" at bounding box center [178, 240] width 159 height 17
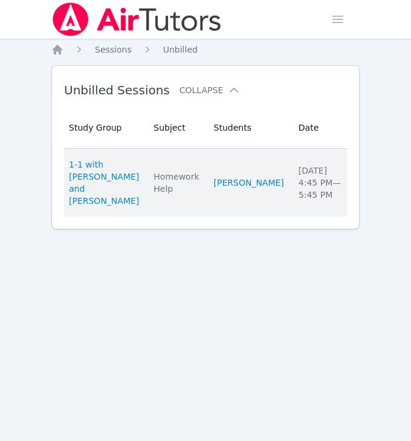
click at [361, 189] on div "1 hour" at bounding box center [382, 183] width 43 height 12
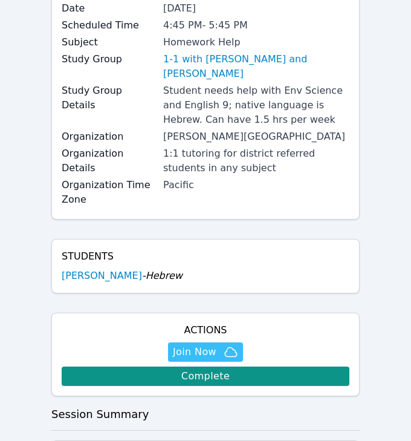
scroll to position [220, 0]
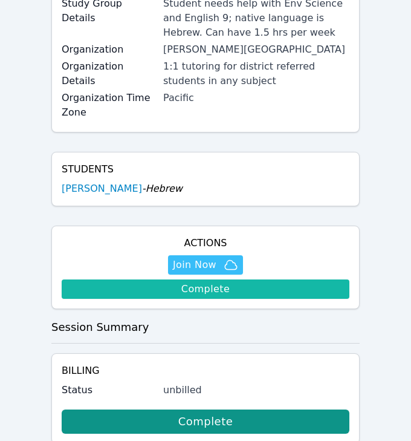
click at [138, 279] on link "Complete" at bounding box center [206, 288] width 288 height 19
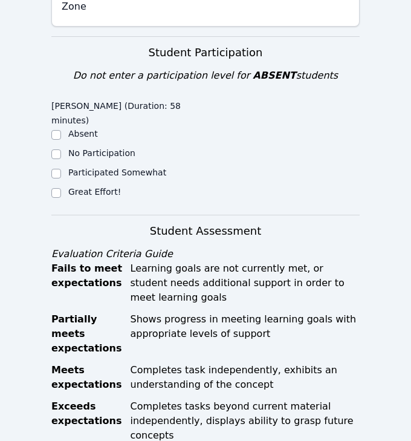
scroll to position [385, 0]
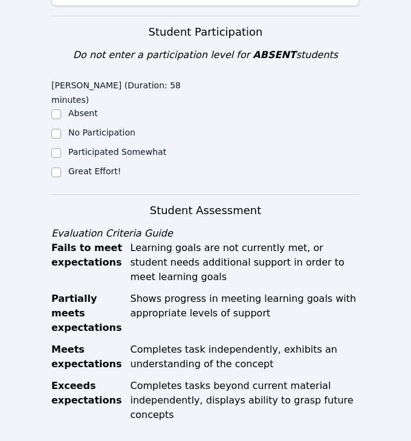
click at [88, 173] on label "Great Effort!" at bounding box center [94, 171] width 53 height 10
click at [61, 173] on input "Great Effort!" at bounding box center [56, 172] width 10 height 10
checkbox input "true"
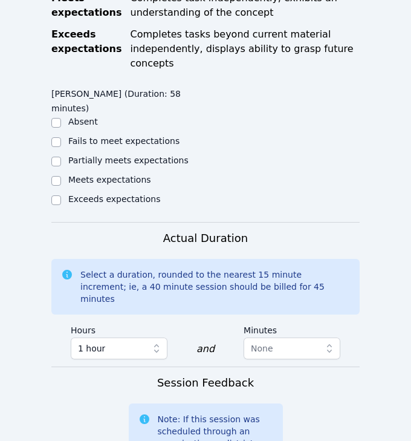
click at [80, 175] on label "Meets expectations" at bounding box center [109, 180] width 83 height 10
click at [61, 176] on input "Meets expectations" at bounding box center [56, 181] width 10 height 10
checkbox input "true"
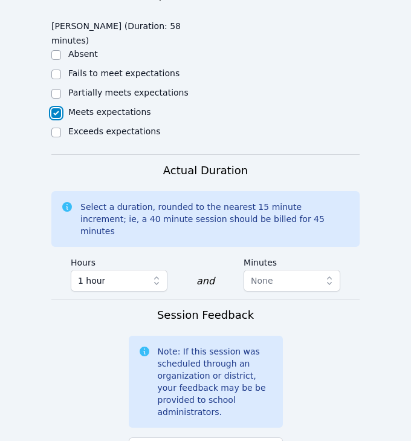
scroll to position [857, 0]
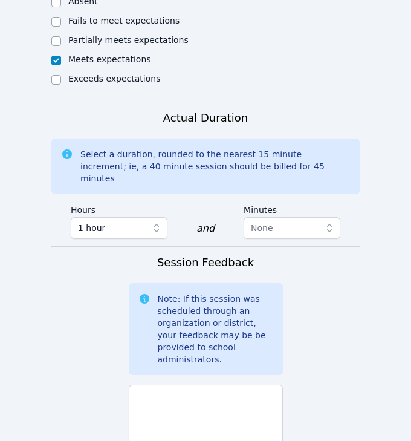
click at [230, 352] on div "Session Feedback Note: If this session was scheduled through an organization or…" at bounding box center [206, 361] width 154 height 215
click at [227, 384] on textarea at bounding box center [206, 416] width 154 height 65
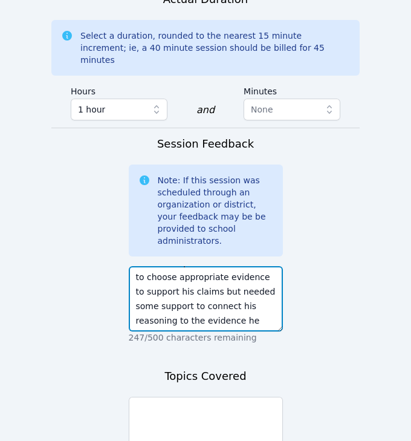
scroll to position [66, 0]
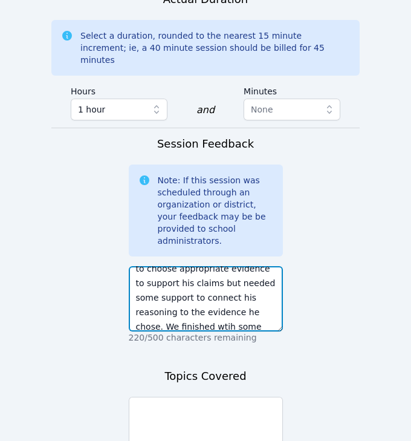
click at [154, 302] on textarea "[PERSON_NAME] did a great job going through his reading analysis assignment fol…" at bounding box center [206, 298] width 154 height 65
click at [250, 287] on textarea "[PERSON_NAME] did a great job going through his reading analysis assignment fol…" at bounding box center [206, 298] width 154 height 65
click at [250, 299] on textarea "[PERSON_NAME] did a great job going through his reading analysis assignment fol…" at bounding box center [206, 298] width 154 height 65
drag, startPoint x: 245, startPoint y: 299, endPoint x: 277, endPoint y: 299, distance: 31.4
click at [275, 299] on textarea "[PERSON_NAME] did a great job going through his reading analysis assignment fol…" at bounding box center [206, 298] width 154 height 65
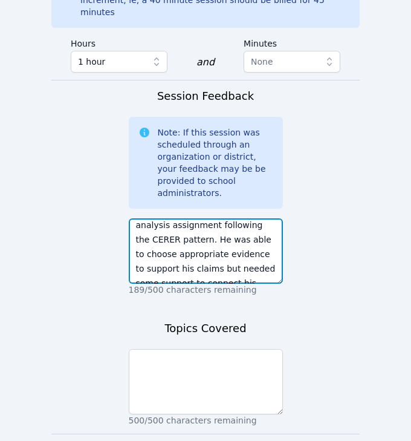
scroll to position [10, 0]
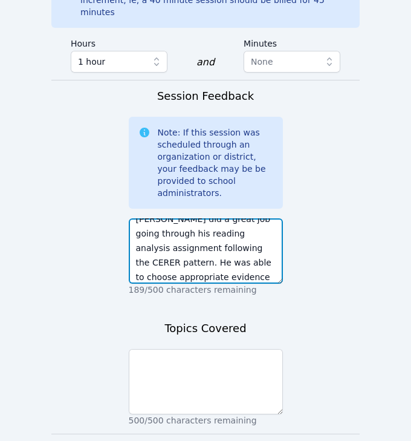
type textarea "[PERSON_NAME] did a great job going through his reading analysis assignment fol…"
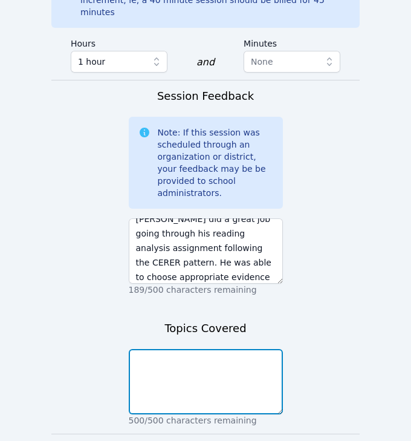
click at [201, 349] on textarea at bounding box center [206, 381] width 154 height 65
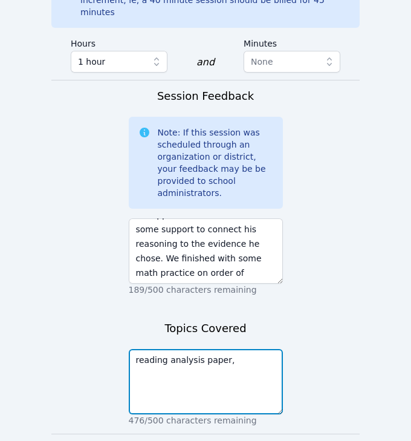
scroll to position [1031, 0]
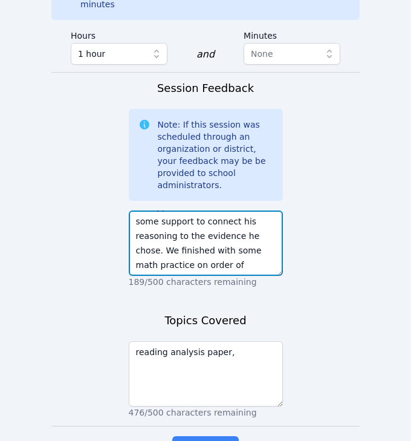
drag, startPoint x: 248, startPoint y: 226, endPoint x: 248, endPoint y: 240, distance: 13.9
click at [248, 240] on textarea "[PERSON_NAME] did a great job going through his reading analysis assignment fol…" at bounding box center [206, 242] width 154 height 65
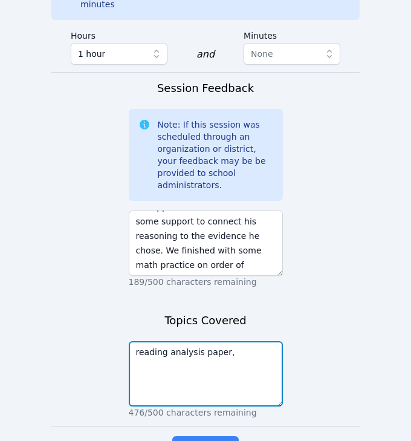
click at [219, 363] on textarea "reading analysis paper," at bounding box center [206, 373] width 154 height 65
paste textarea "rder of operations with exponents"
type textarea "reading analysis paper, order of operations with exponents"
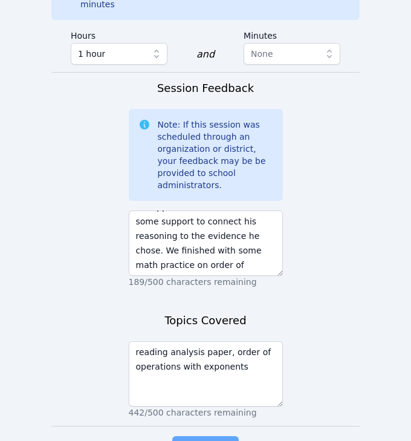
click at [215, 439] on span "Complete" at bounding box center [205, 447] width 54 height 17
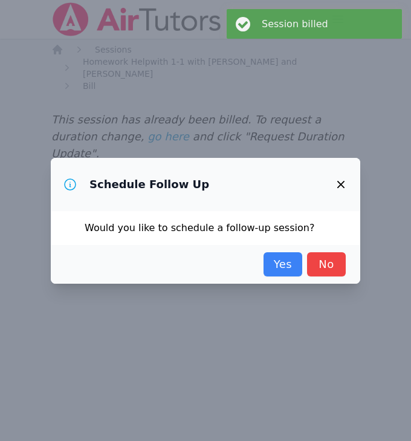
scroll to position [0, 0]
click at [294, 255] on link "Yes" at bounding box center [283, 264] width 39 height 24
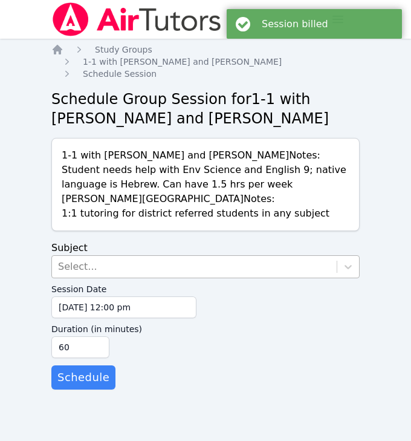
click at [131, 266] on div "Select..." at bounding box center [194, 267] width 285 height 22
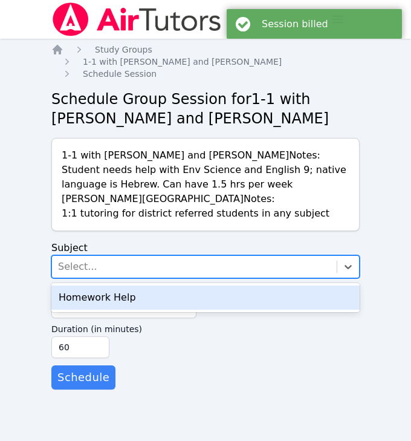
click at [121, 291] on div "Homework Help" at bounding box center [205, 297] width 308 height 24
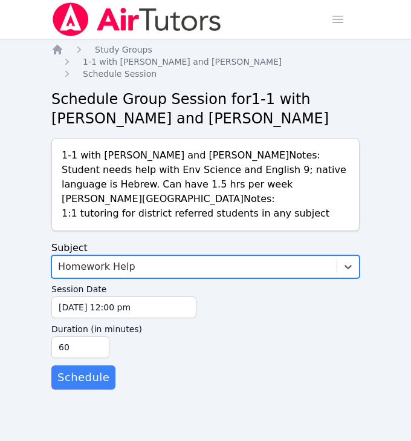
click at [120, 296] on label "Session Date" at bounding box center [123, 287] width 145 height 18
click at [120, 296] on input "[DATE] 12:00 pm" at bounding box center [123, 307] width 145 height 22
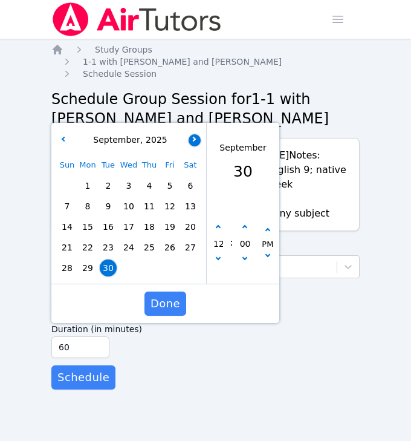
click at [192, 141] on button "button" at bounding box center [195, 140] width 12 height 12
click at [108, 204] on span "7" at bounding box center [108, 206] width 17 height 17
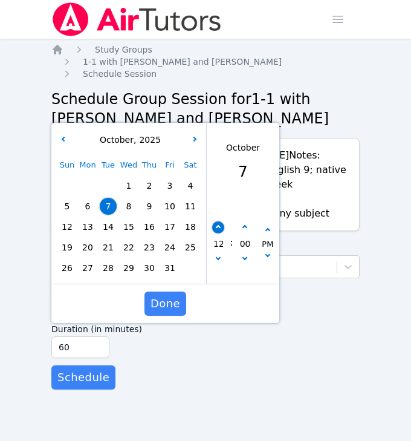
click at [219, 227] on icon "button" at bounding box center [218, 227] width 5 height 5
type input "[DATE] 01:00 pm"
type input "01"
click at [248, 227] on button "button" at bounding box center [245, 227] width 12 height 12
type input "[DATE] 01:05 pm"
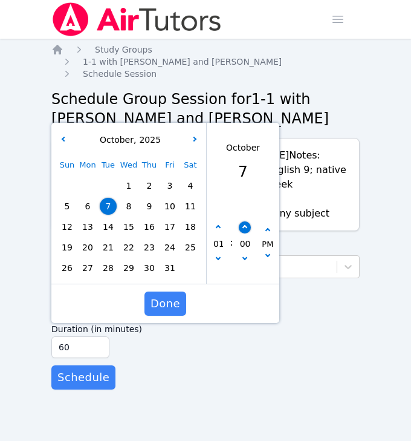
type input "05"
click at [247, 227] on button "button" at bounding box center [245, 227] width 12 height 12
type input "[DATE] 01:10 pm"
type input "10"
click at [247, 227] on button "button" at bounding box center [245, 227] width 12 height 12
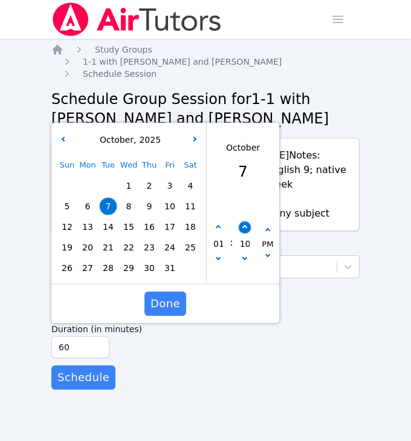
type input "[DATE] 01:15 pm"
type input "15"
click at [247, 227] on button "button" at bounding box center [245, 227] width 12 height 12
type input "[DATE] 01:20 pm"
type input "20"
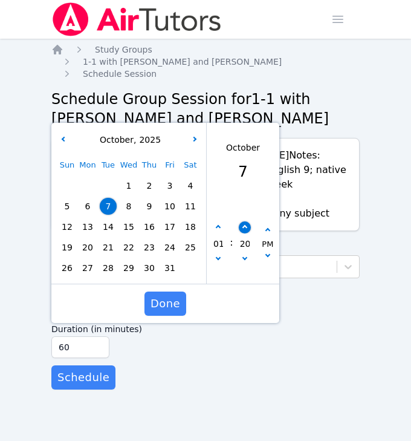
click at [247, 227] on button "button" at bounding box center [245, 227] width 12 height 12
type input "[DATE] 01:25 pm"
type input "25"
click at [247, 227] on button "button" at bounding box center [245, 227] width 12 height 12
type input "[DATE] 01:30 pm"
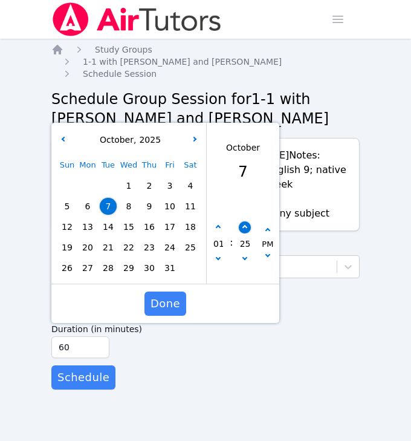
type input "30"
click at [247, 227] on button "button" at bounding box center [245, 227] width 12 height 12
type input "[DATE] 01:35 pm"
type input "35"
click at [247, 227] on button "button" at bounding box center [245, 227] width 12 height 12
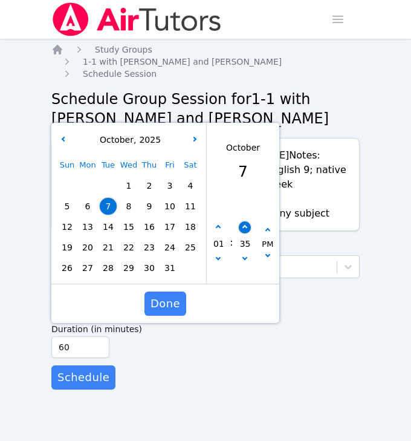
type input "[DATE] 01:40 pm"
type input "40"
click at [247, 227] on button "button" at bounding box center [245, 227] width 12 height 12
type input "[DATE] 01:45 pm"
type input "45"
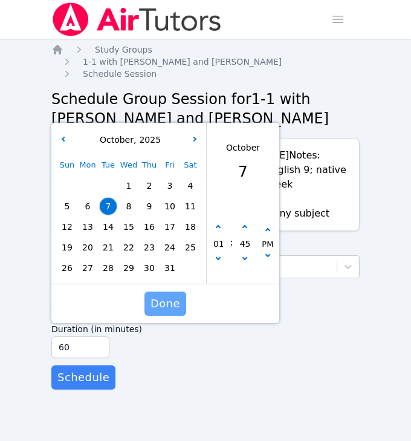
click at [167, 302] on span "Done" at bounding box center [166, 303] width 30 height 17
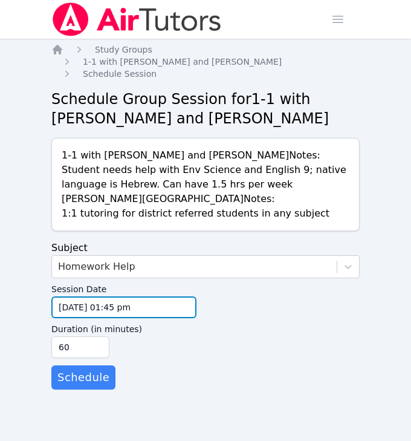
click at [121, 303] on input "[DATE] 01:45 pm" at bounding box center [123, 307] width 145 height 22
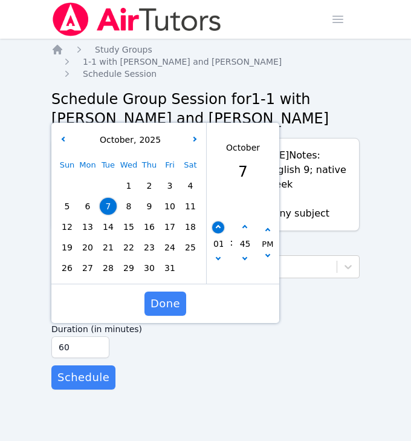
click at [220, 225] on button "button" at bounding box center [218, 227] width 12 height 12
type input "[DATE] 02:45 pm"
type input "02"
click at [219, 225] on button "button" at bounding box center [218, 227] width 12 height 12
type input "[DATE] 03:45 pm"
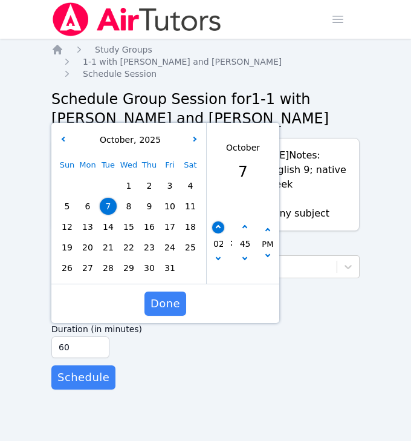
type input "03"
click at [219, 225] on button "button" at bounding box center [218, 227] width 12 height 12
type input "[DATE] 04:45 pm"
type input "04"
click at [148, 316] on div "Done" at bounding box center [165, 303] width 228 height 39
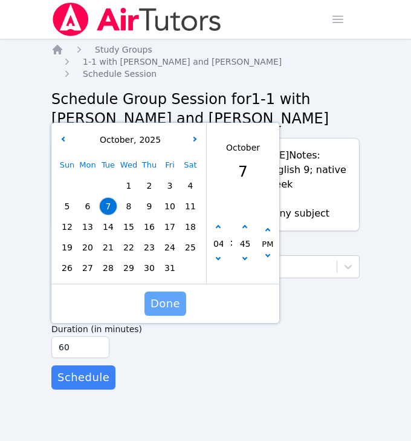
click at [150, 315] on button "Done" at bounding box center [165, 303] width 42 height 24
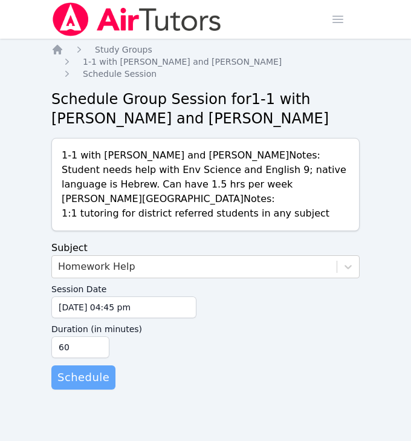
click at [81, 378] on span "Schedule" at bounding box center [83, 377] width 52 height 17
